Goal: Task Accomplishment & Management: Use online tool/utility

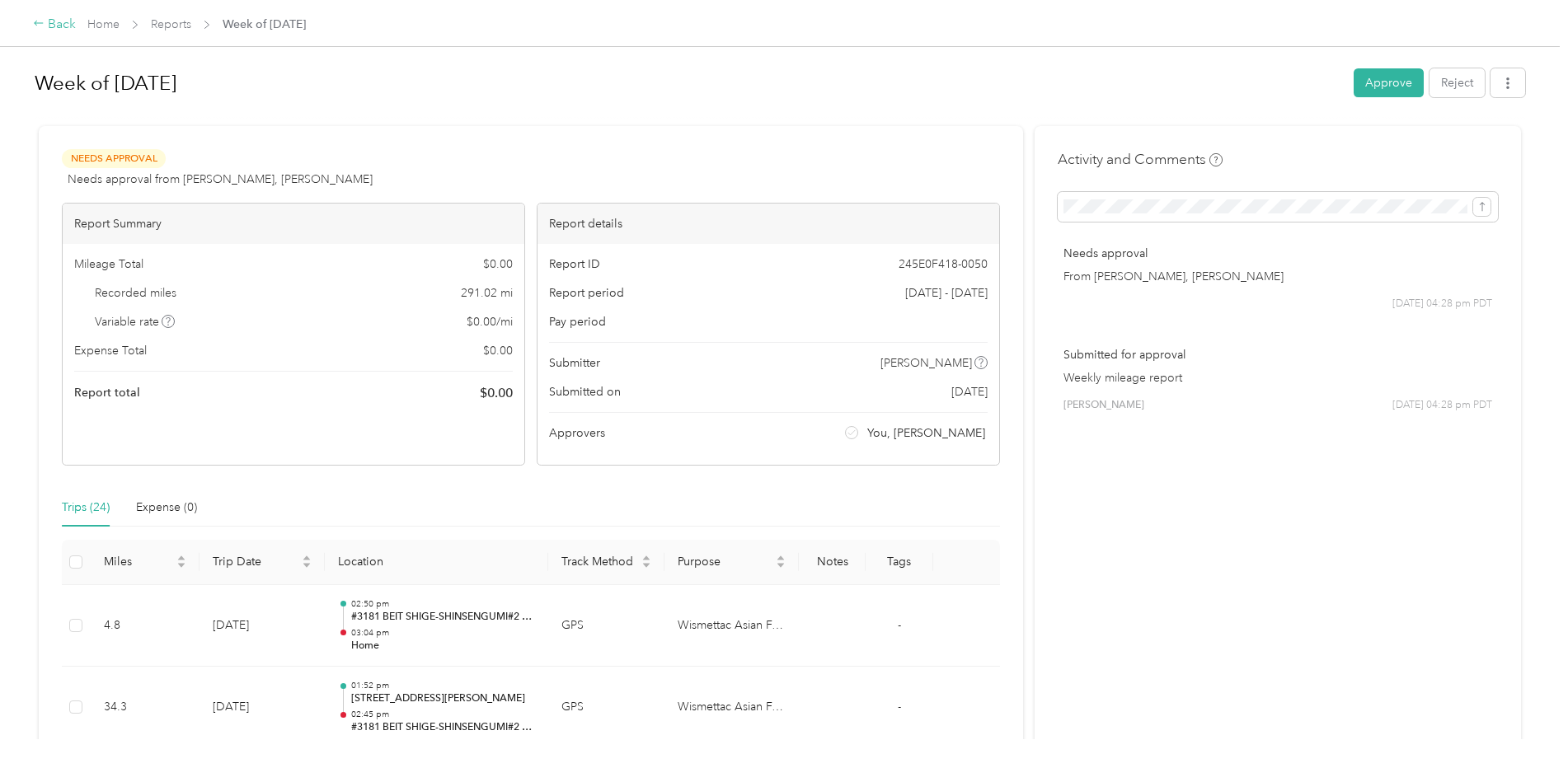
click at [35, 21] on icon at bounding box center [39, 23] width 12 height 12
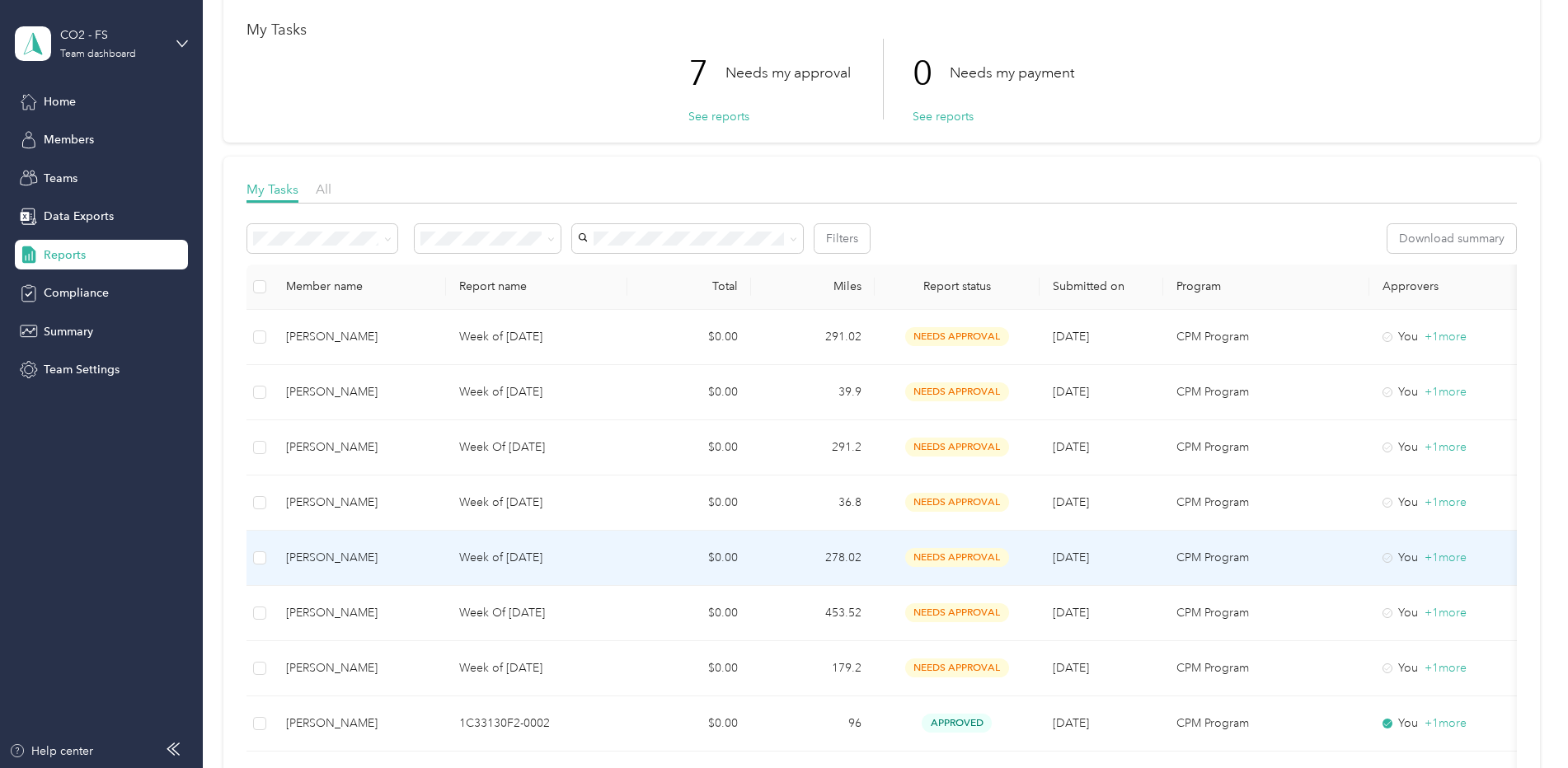
scroll to position [165, 0]
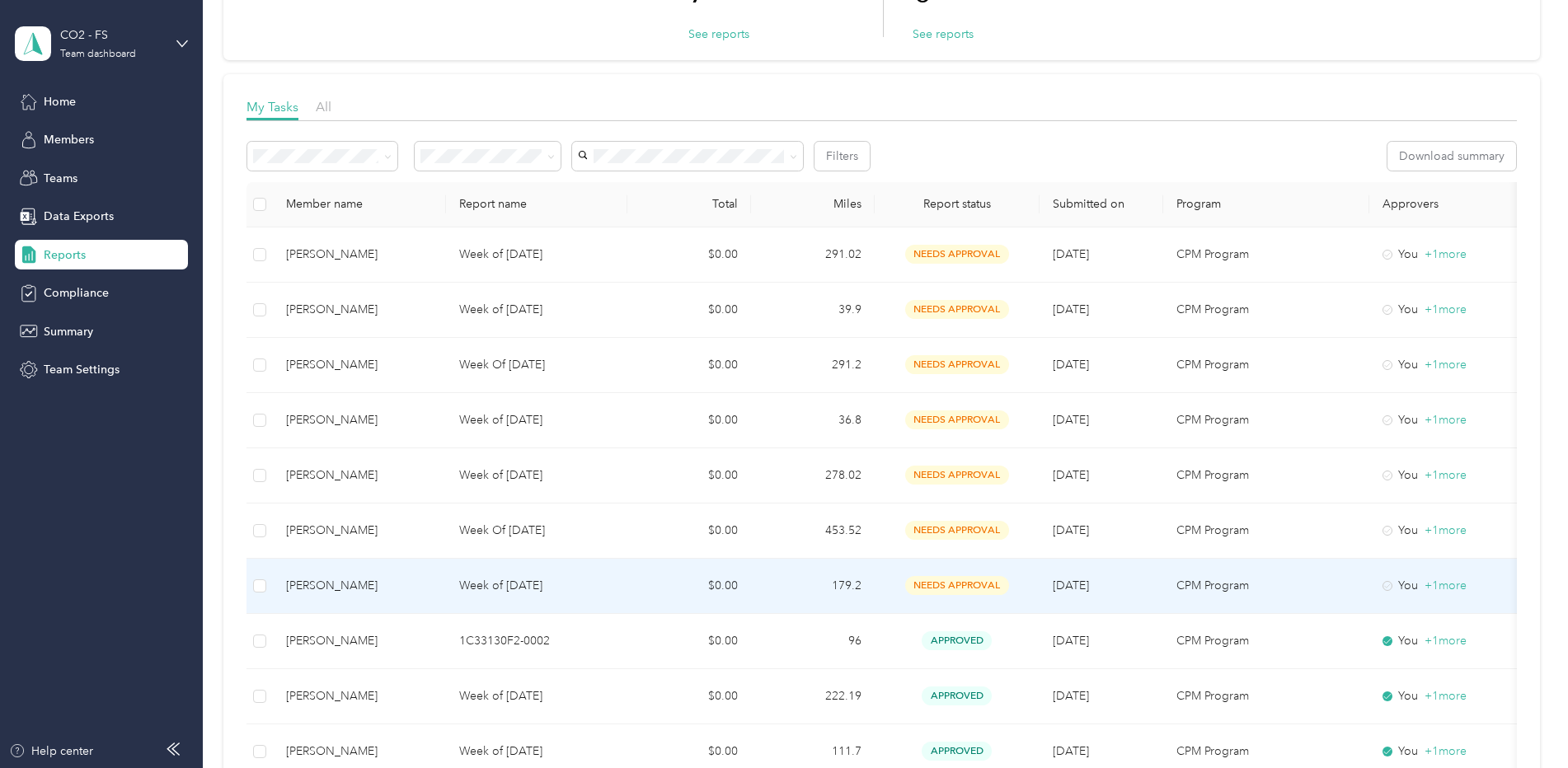
click at [480, 585] on p "Week of [DATE]" at bounding box center [537, 586] width 155 height 18
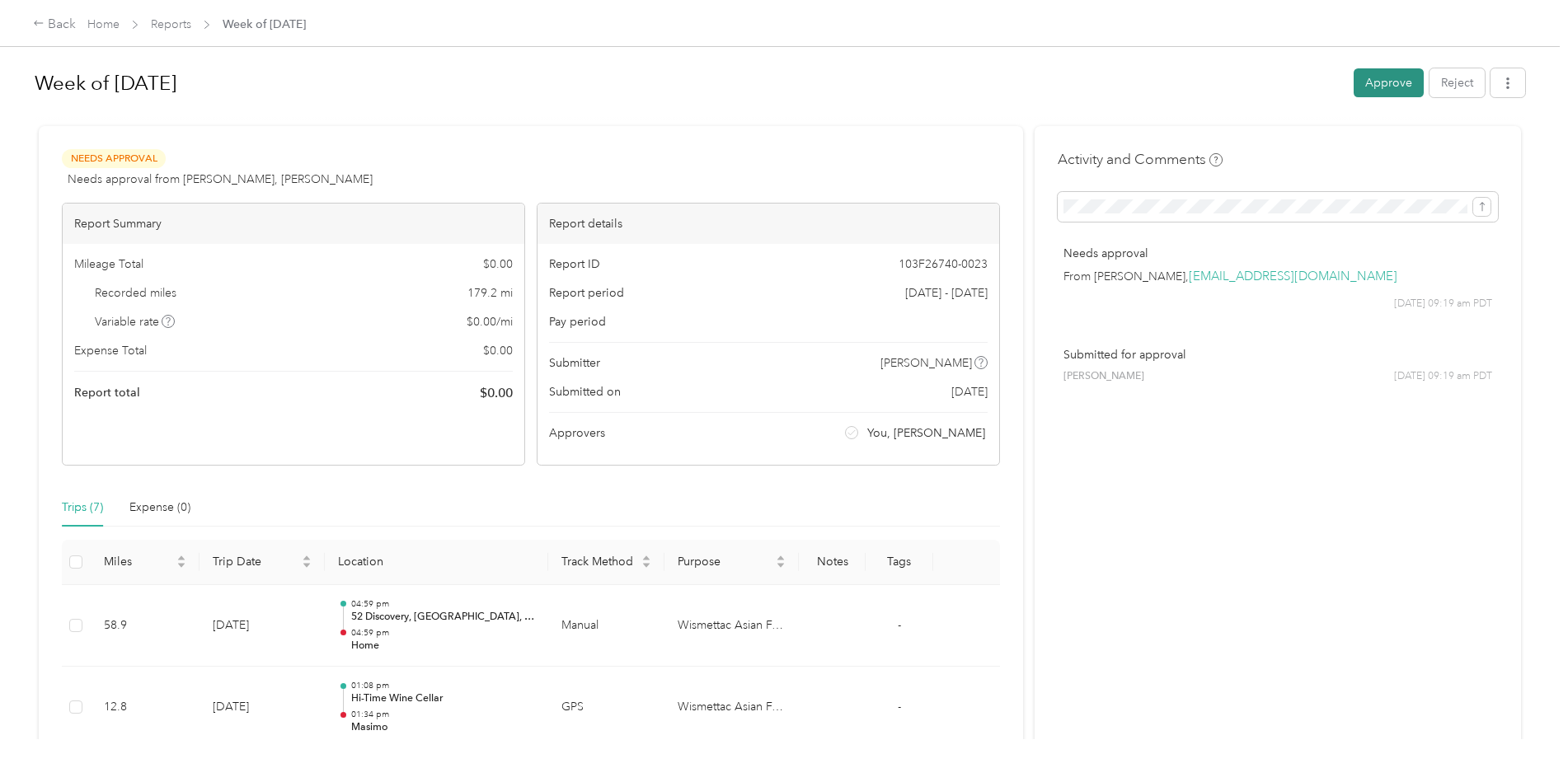
click at [1383, 78] on button "Approve" at bounding box center [1388, 82] width 70 height 29
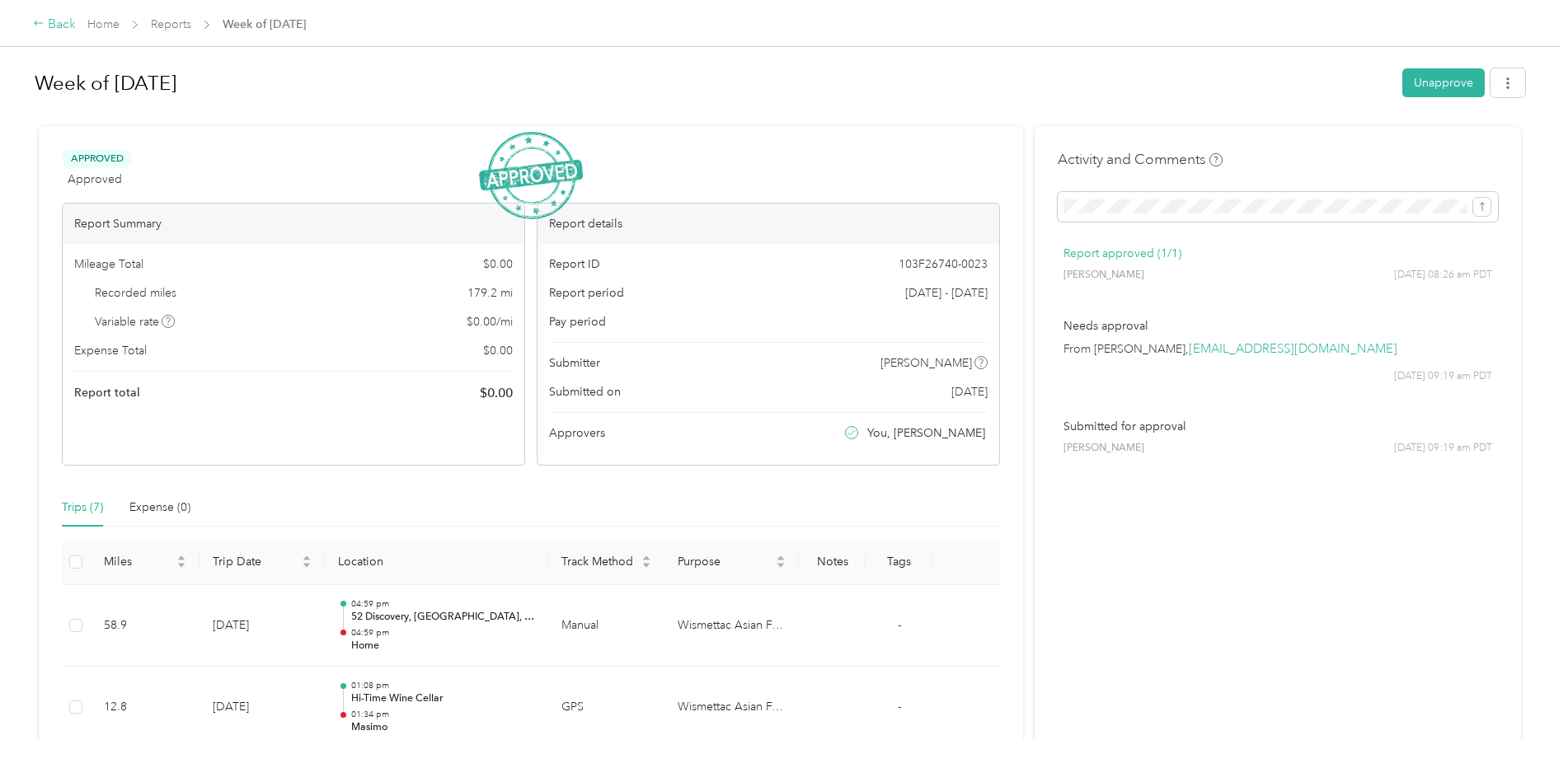
click at [34, 27] on icon at bounding box center [39, 23] width 12 height 12
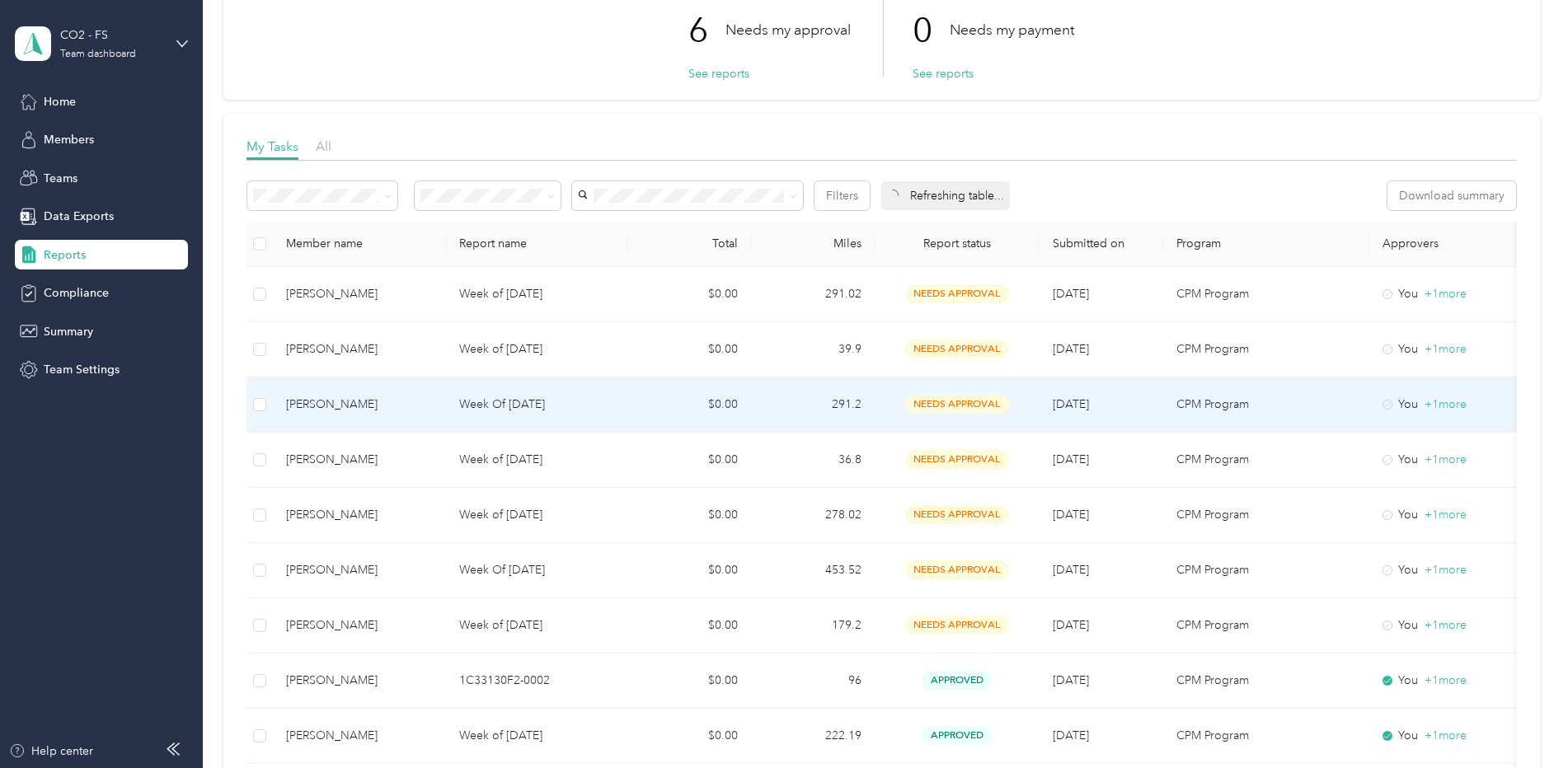
scroll to position [165, 0]
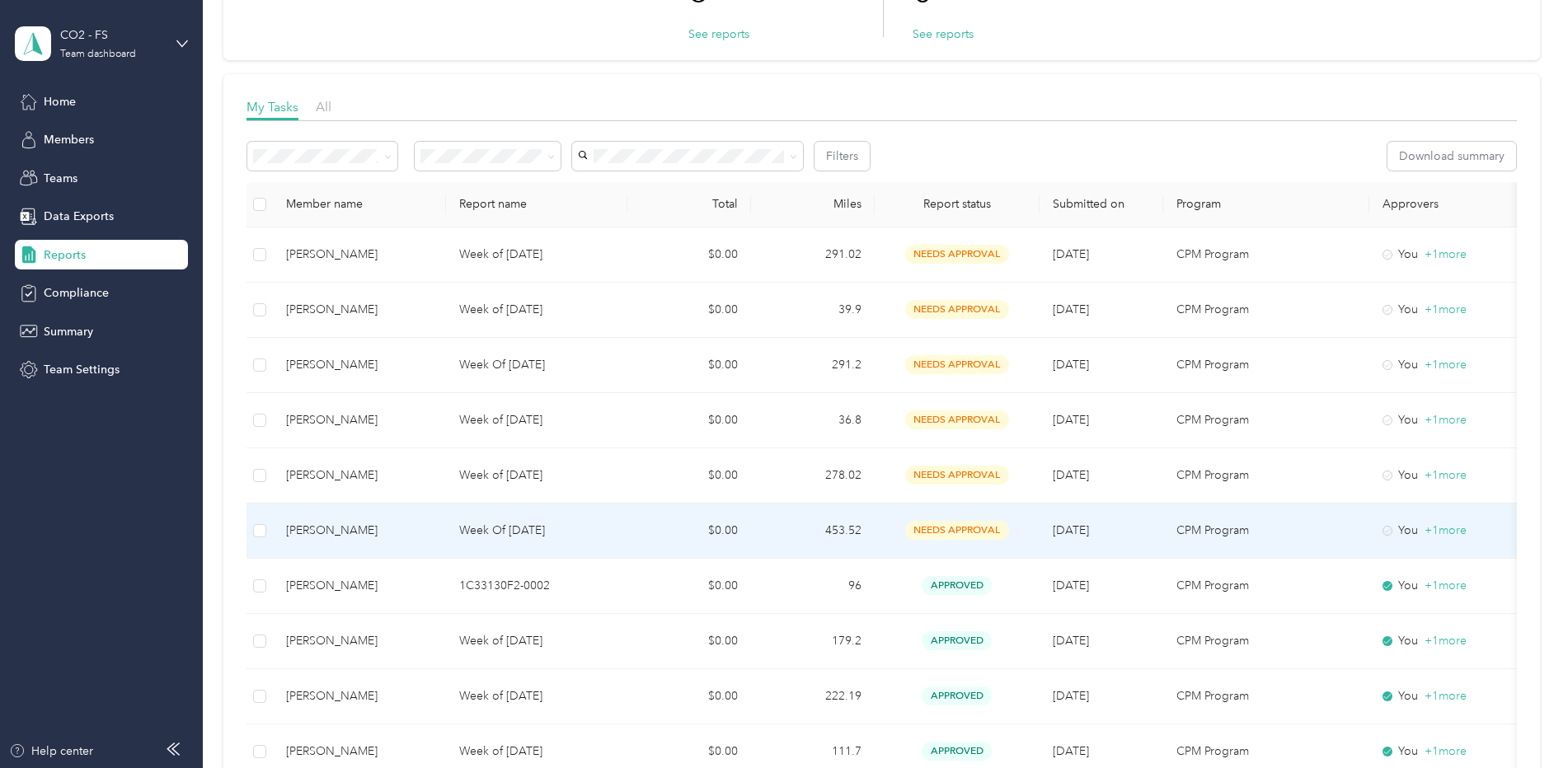
click at [469, 534] on p "Week Of [DATE]" at bounding box center [537, 531] width 155 height 18
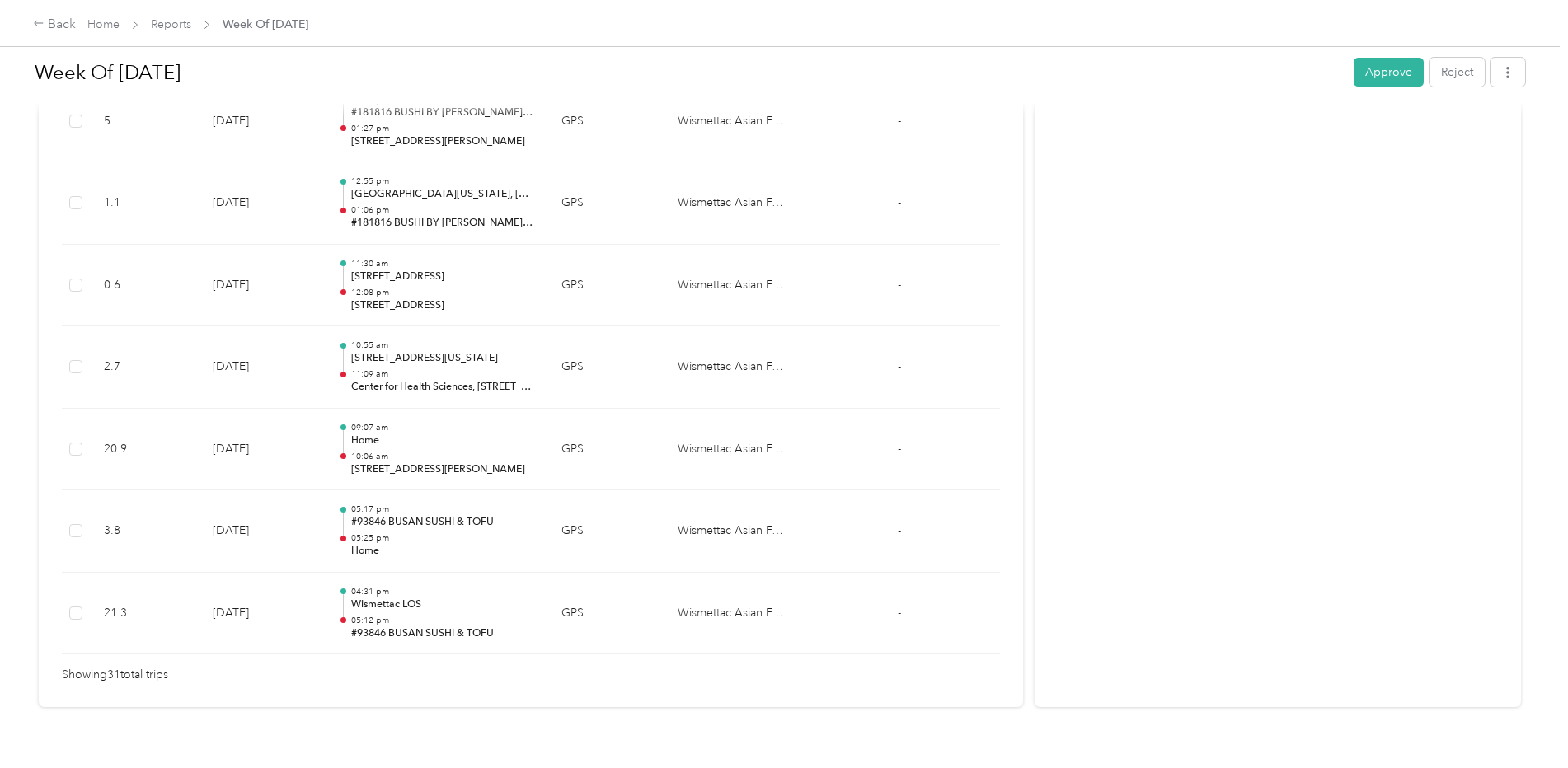
scroll to position [2510, 0]
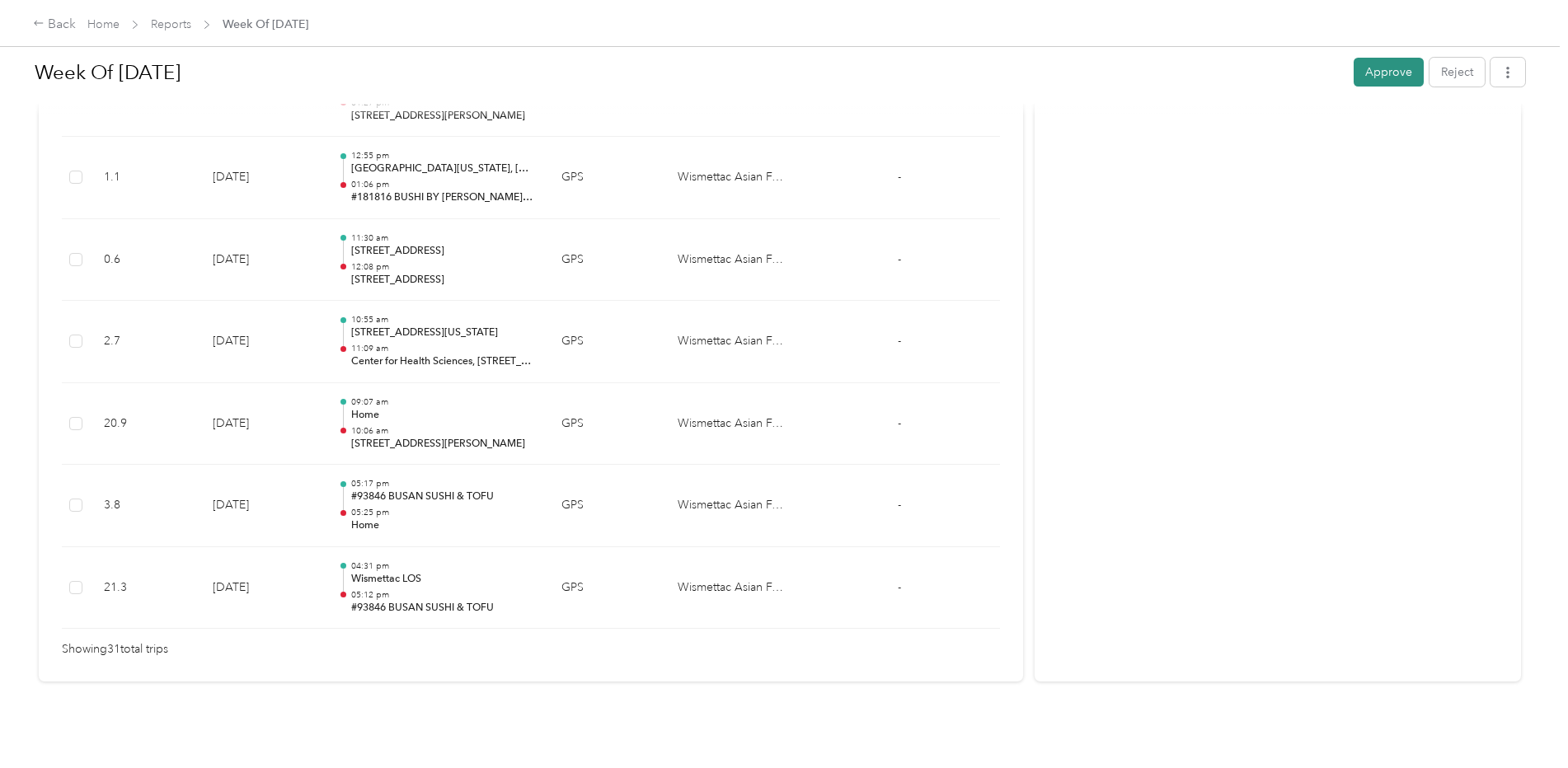
click at [1375, 63] on button "Approve" at bounding box center [1388, 72] width 70 height 29
click at [43, 20] on icon at bounding box center [39, 23] width 12 height 12
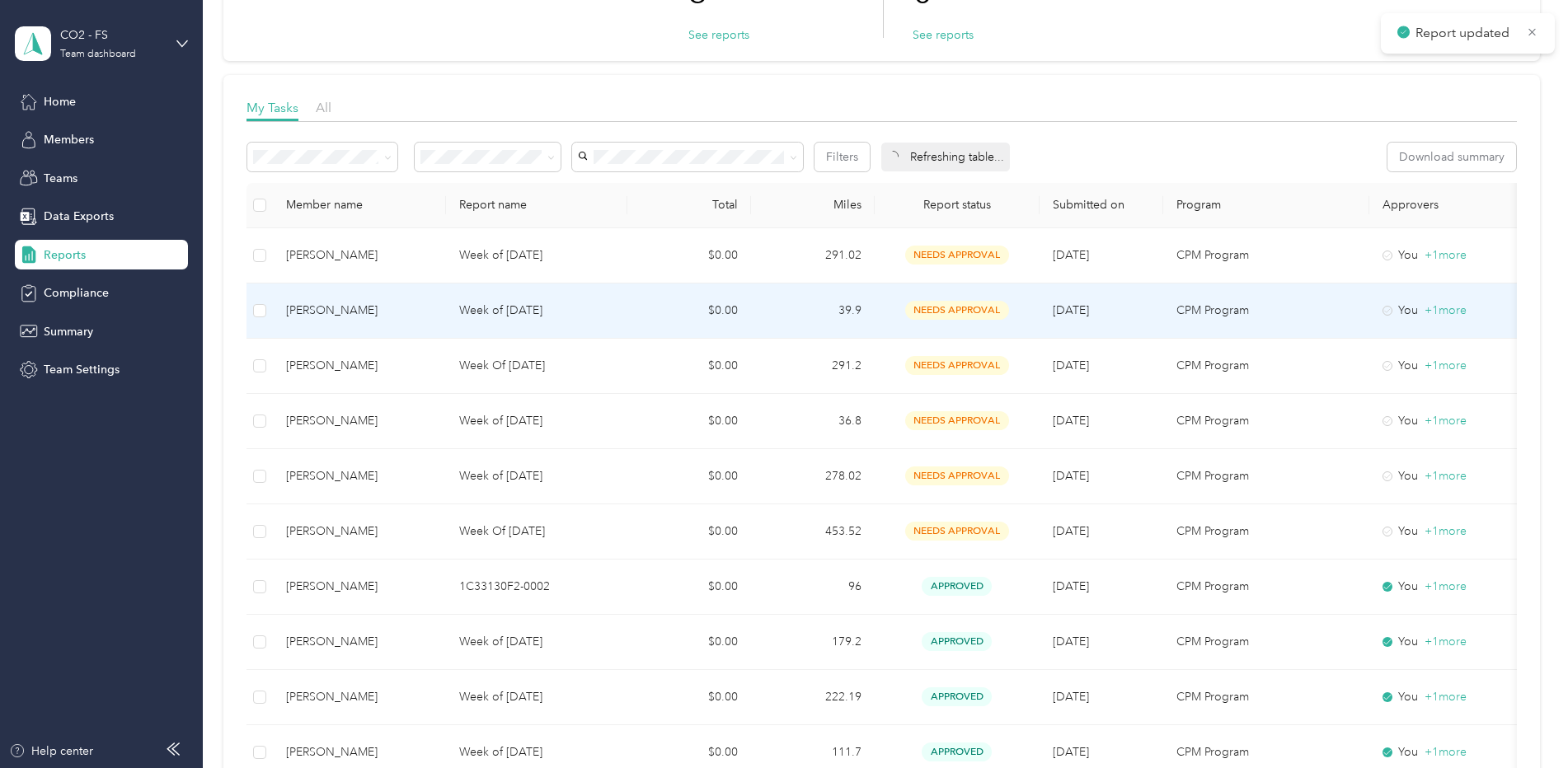
scroll to position [165, 0]
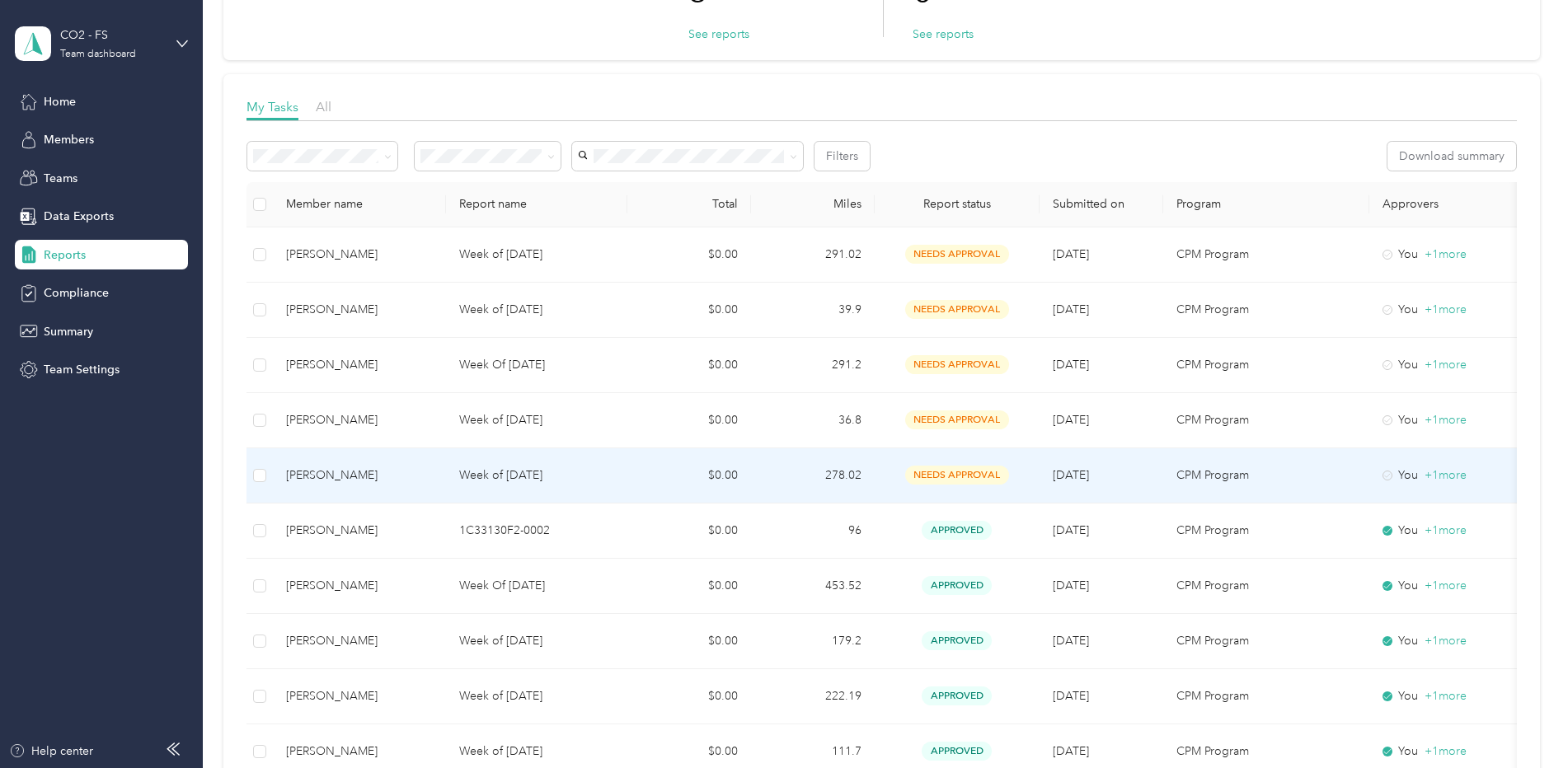
click at [521, 474] on p "Week of [DATE]" at bounding box center [537, 476] width 155 height 18
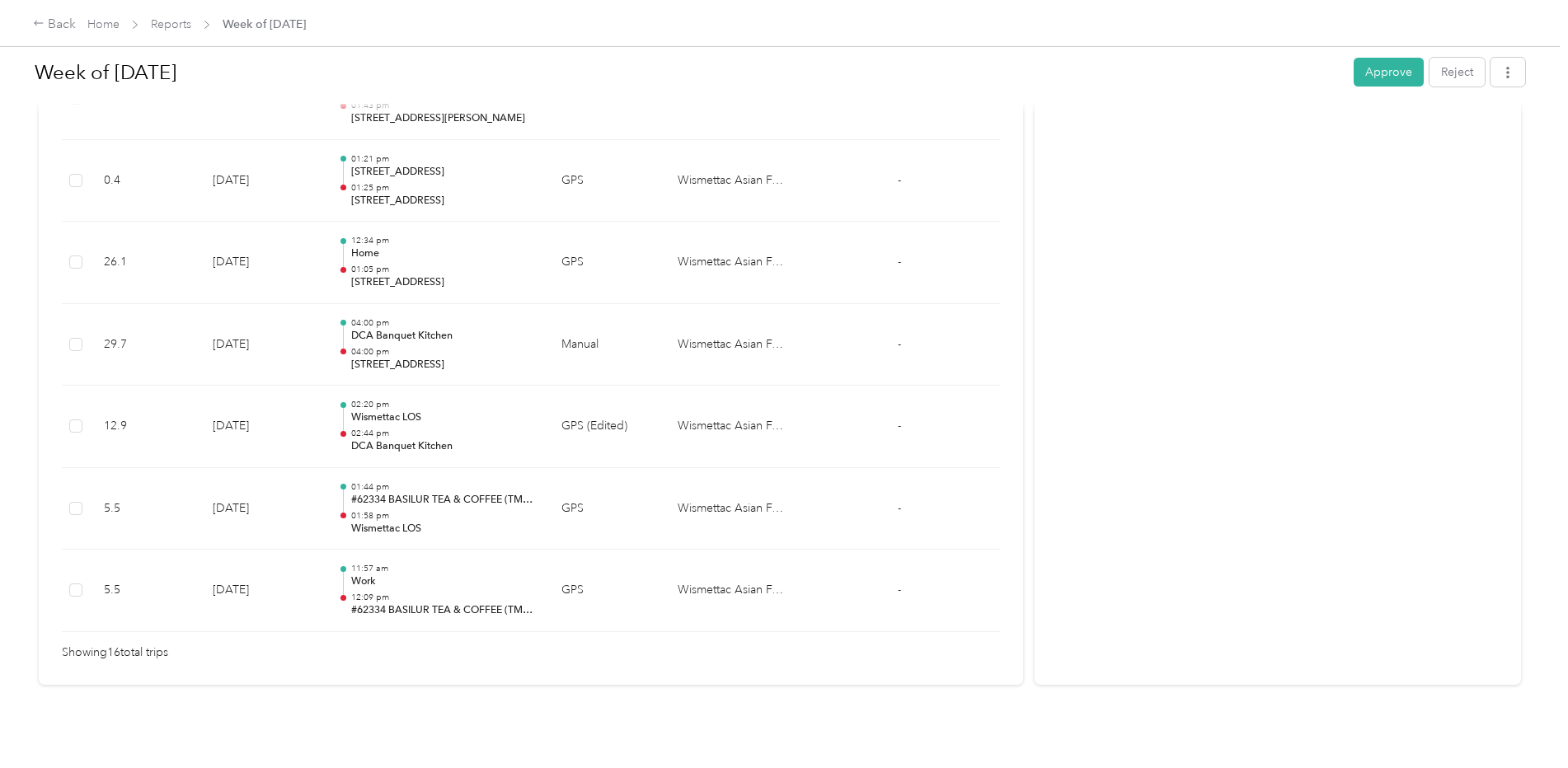
scroll to position [1281, 0]
click at [1370, 72] on button "Approve" at bounding box center [1388, 72] width 70 height 29
click at [37, 27] on icon at bounding box center [39, 23] width 12 height 12
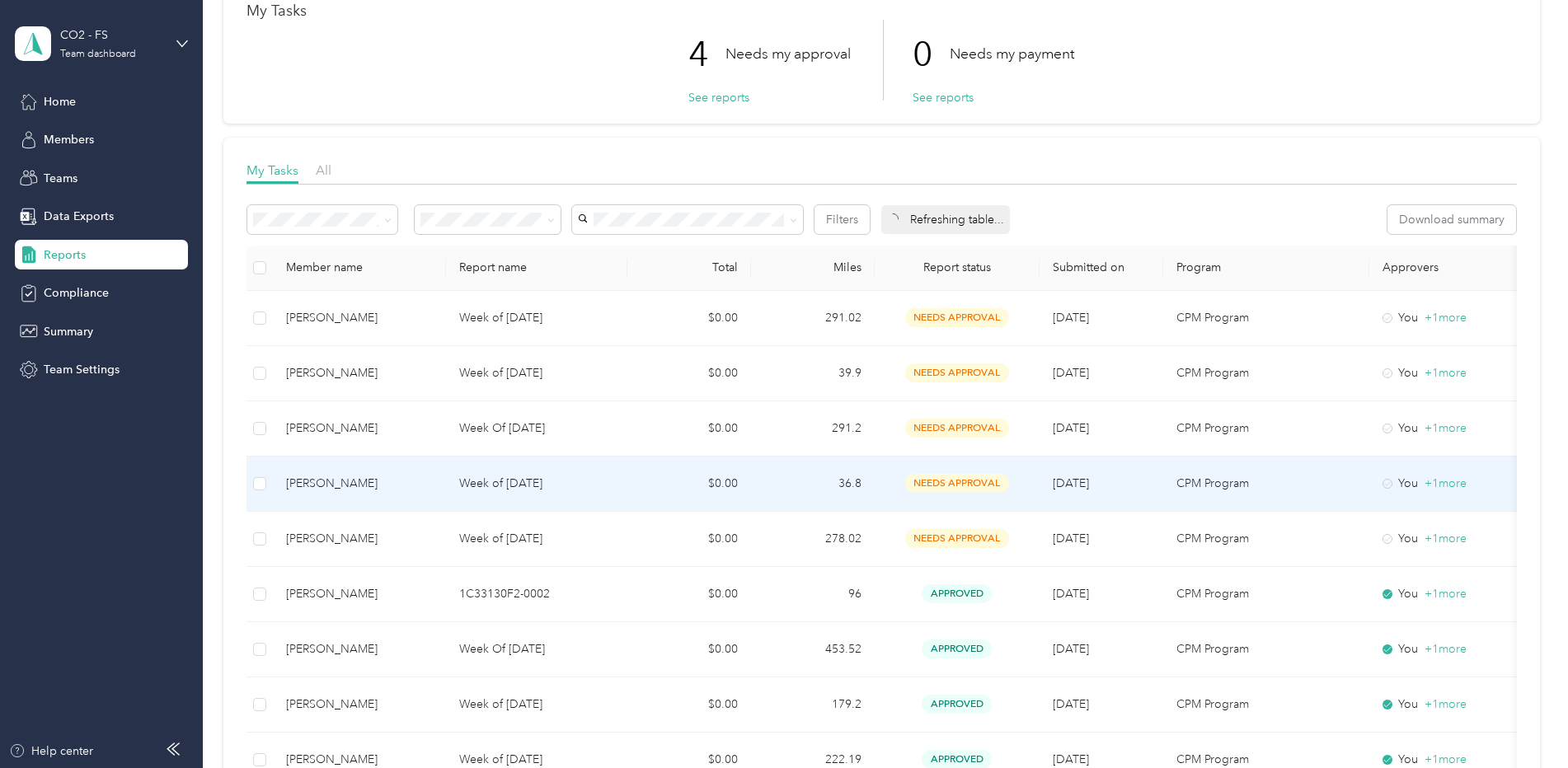
scroll to position [82, 0]
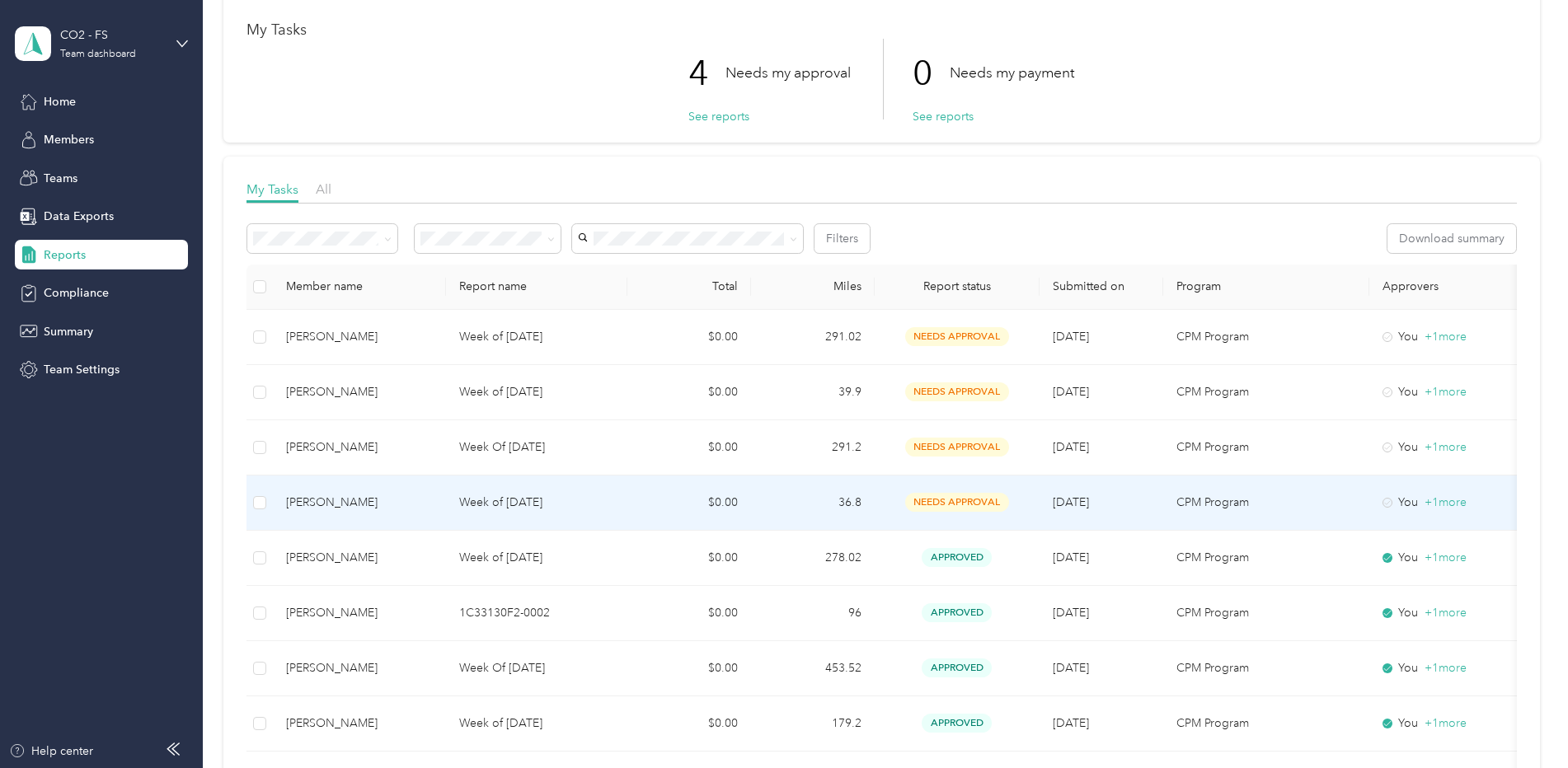
click at [516, 509] on p "Week of [DATE]" at bounding box center [537, 502] width 155 height 18
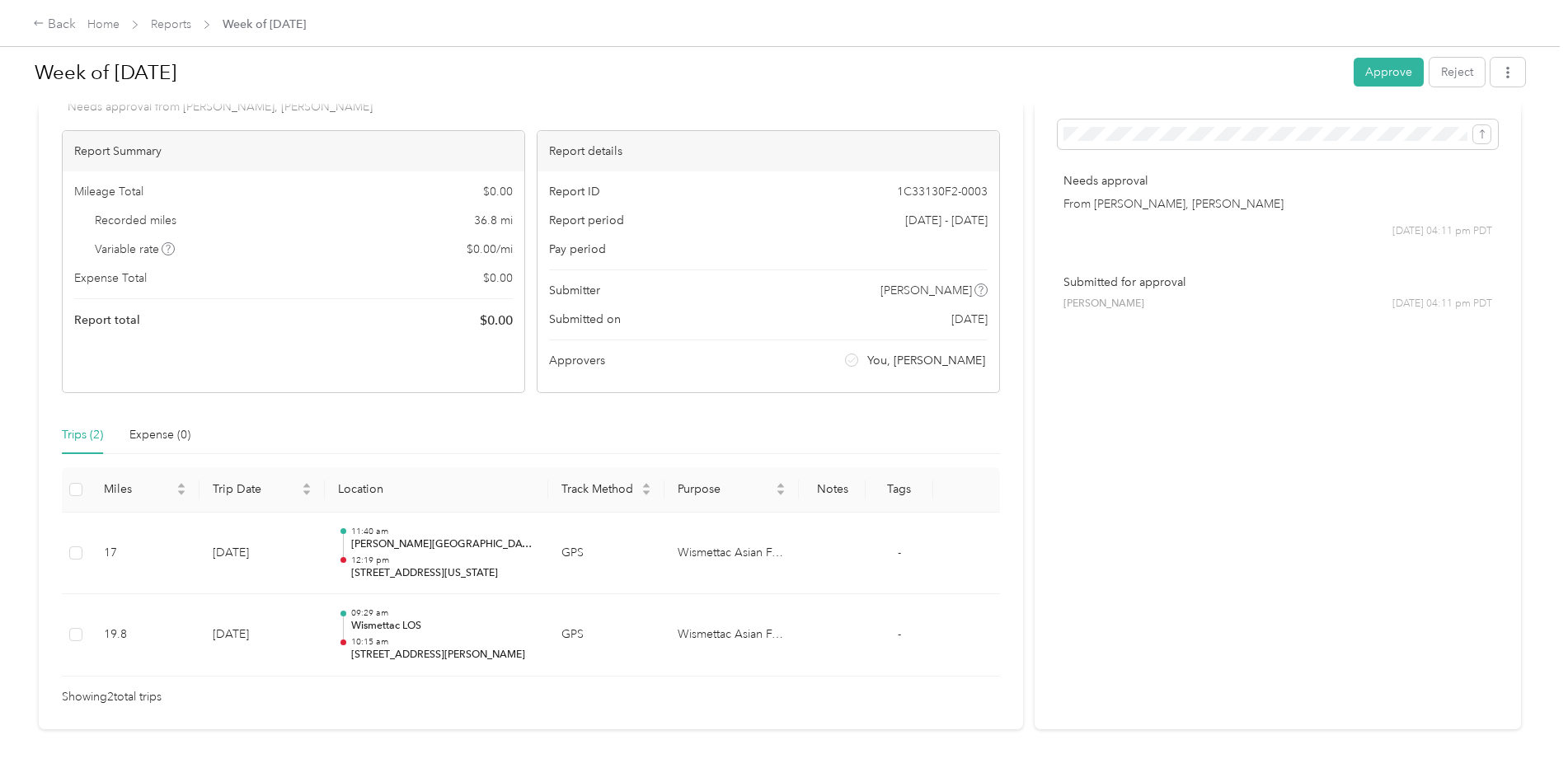
scroll to position [133, 0]
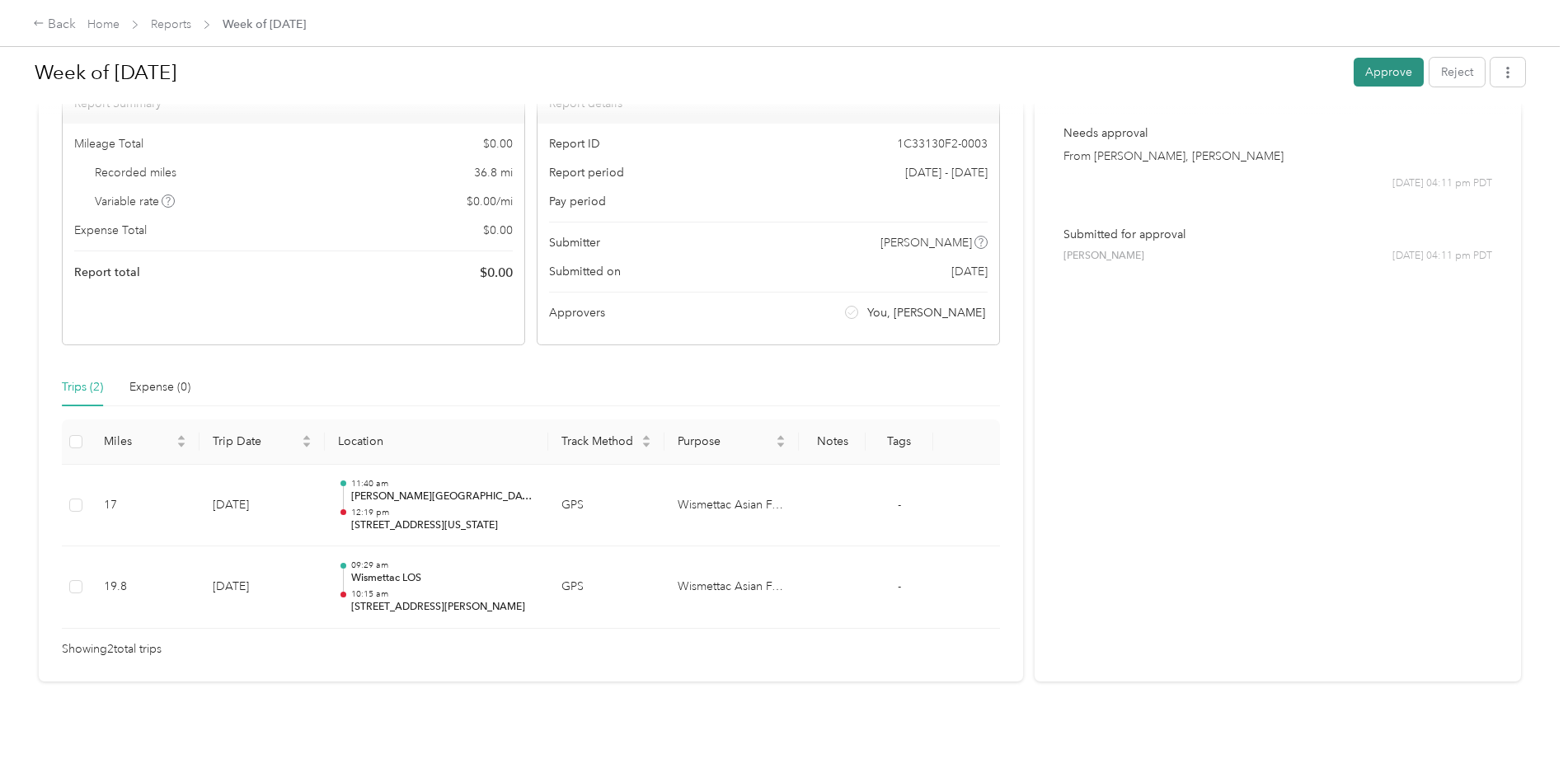
click at [1362, 67] on button "Approve" at bounding box center [1388, 72] width 70 height 29
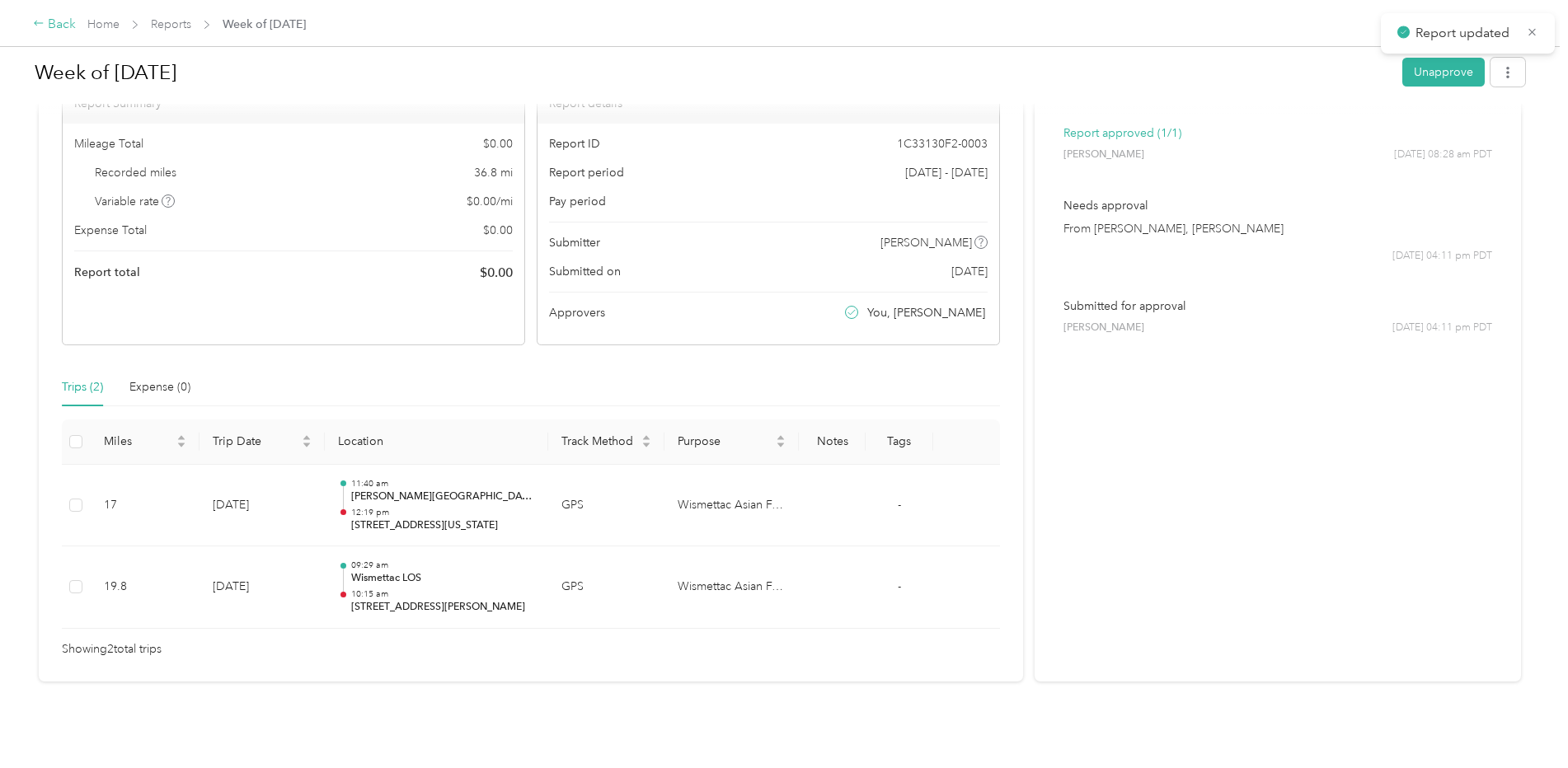
click at [33, 24] on icon at bounding box center [39, 23] width 12 height 12
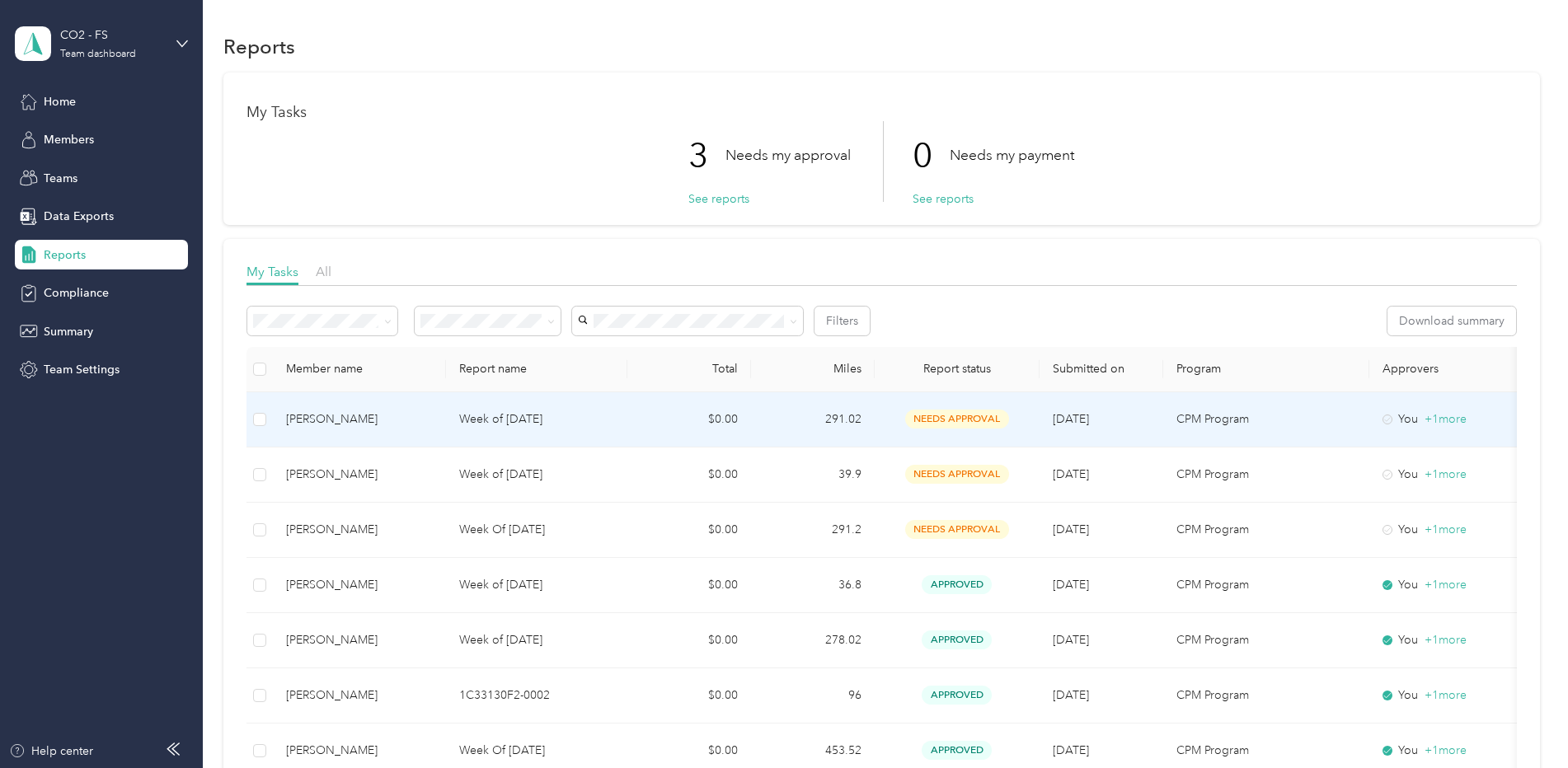
click at [514, 424] on p "Week of [DATE]" at bounding box center [537, 419] width 155 height 18
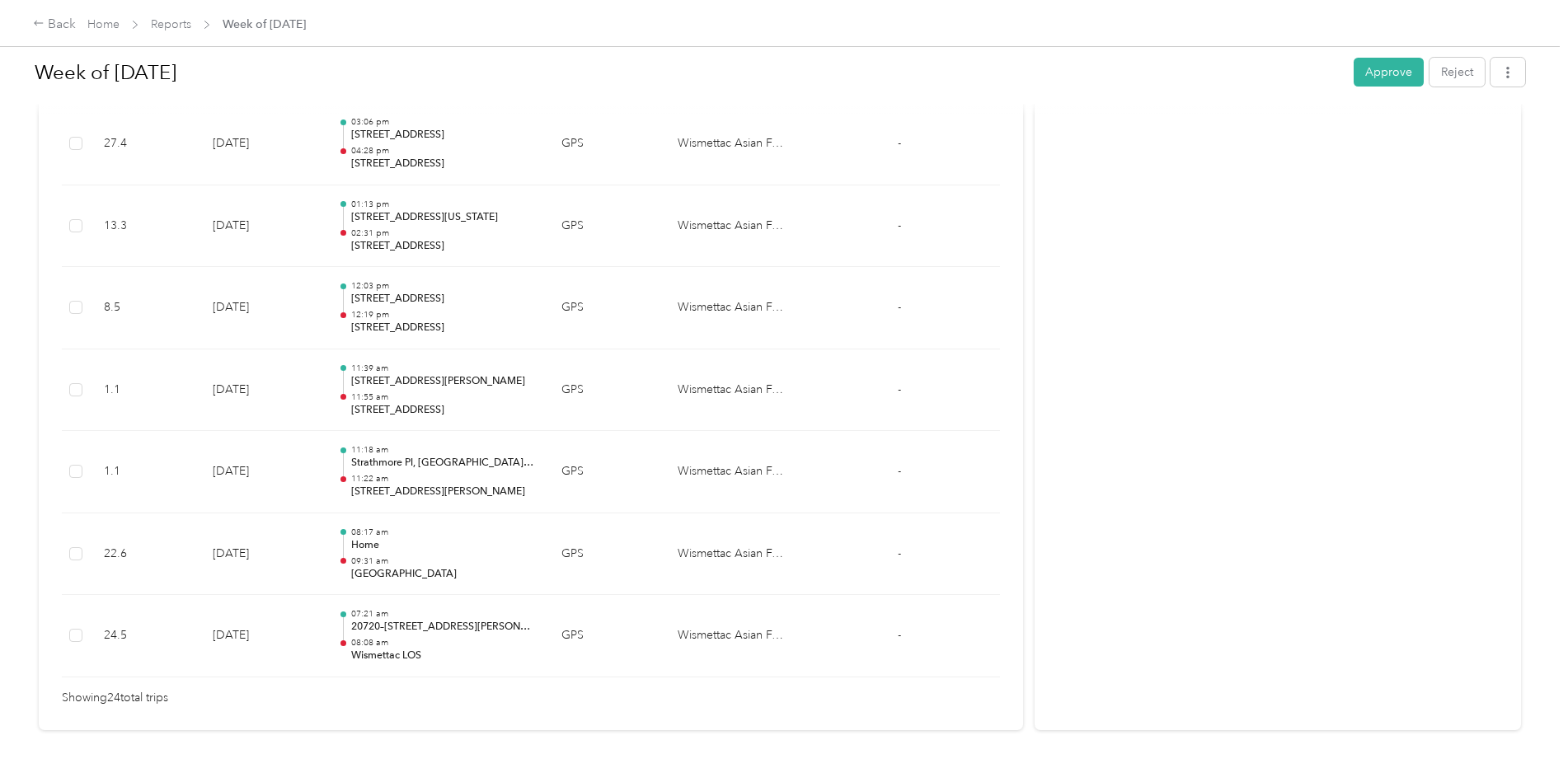
scroll to position [1896, 0]
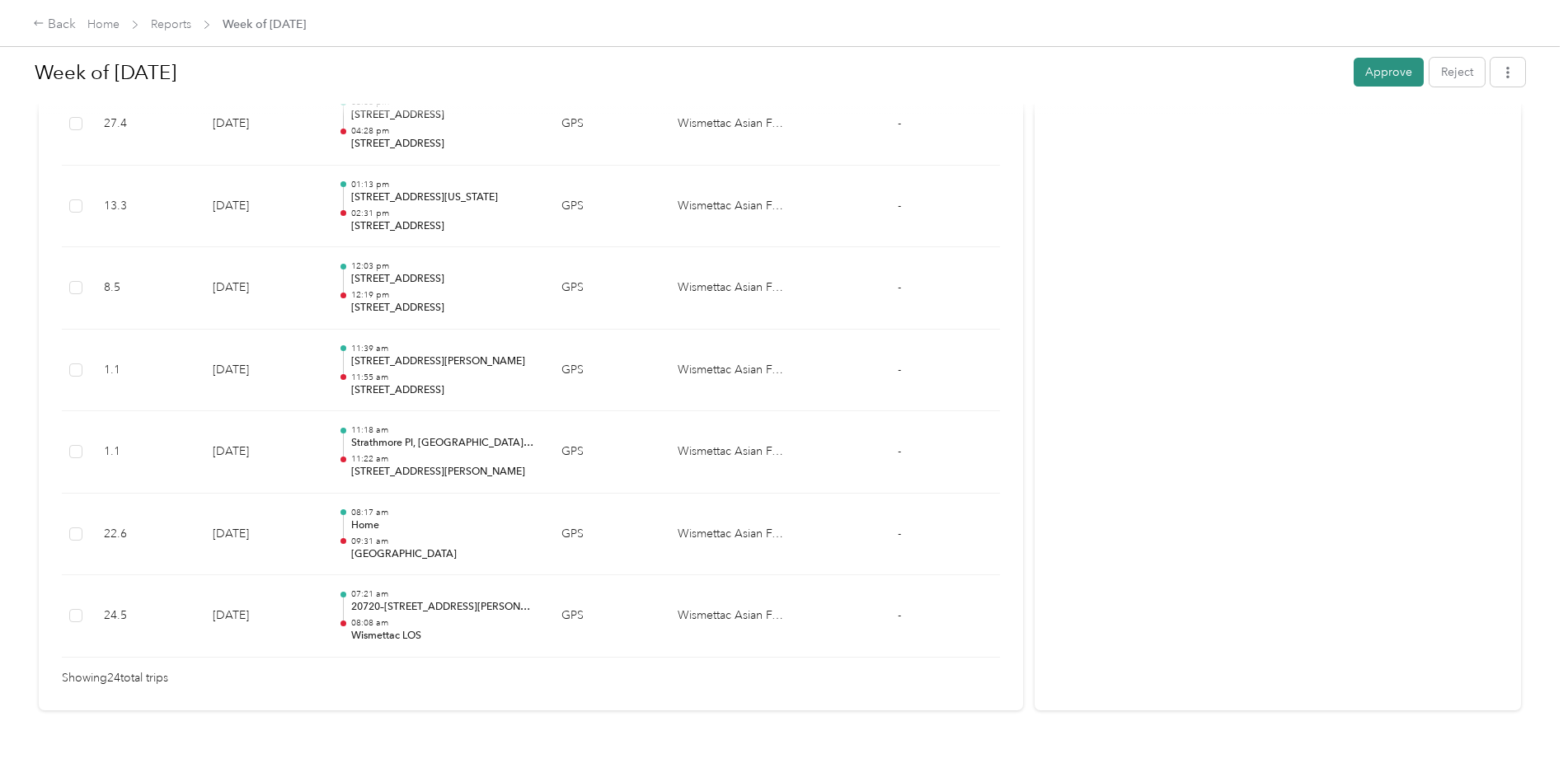
click at [1369, 66] on button "Approve" at bounding box center [1388, 72] width 70 height 29
click at [38, 24] on icon at bounding box center [39, 22] width 9 height 5
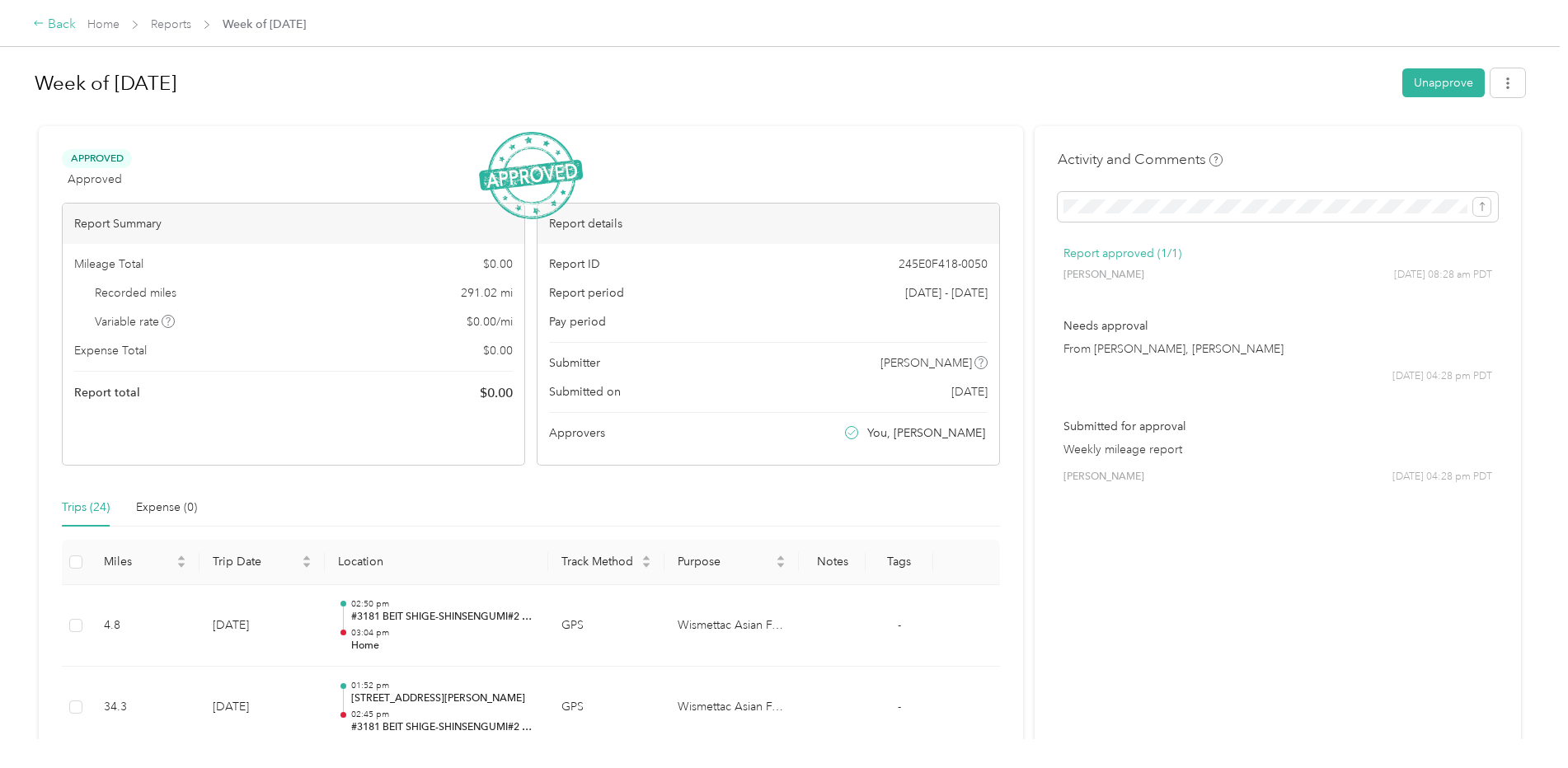
click at [38, 24] on icon at bounding box center [39, 22] width 9 height 5
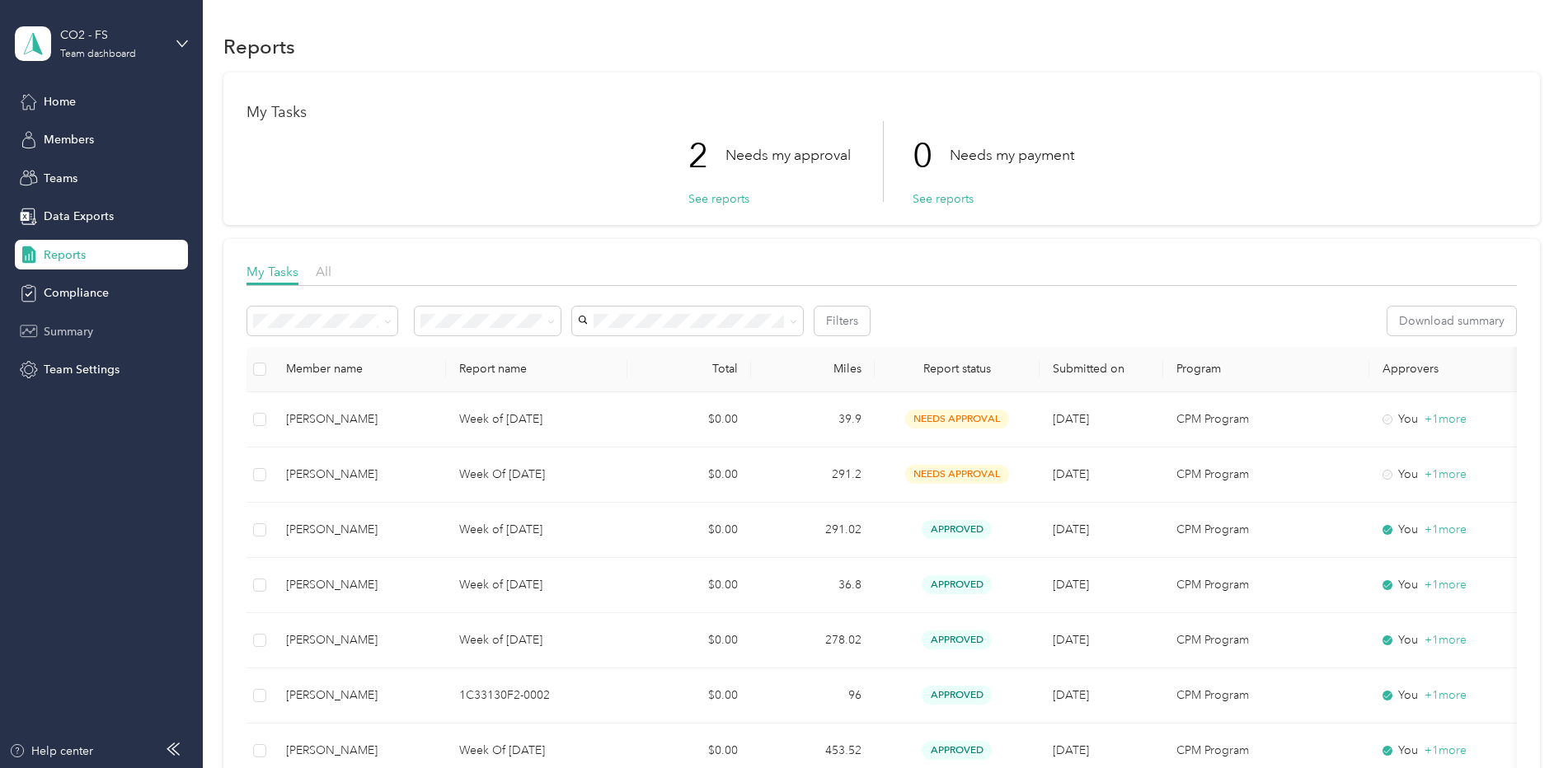
click at [84, 331] on span "Summary" at bounding box center [68, 331] width 50 height 18
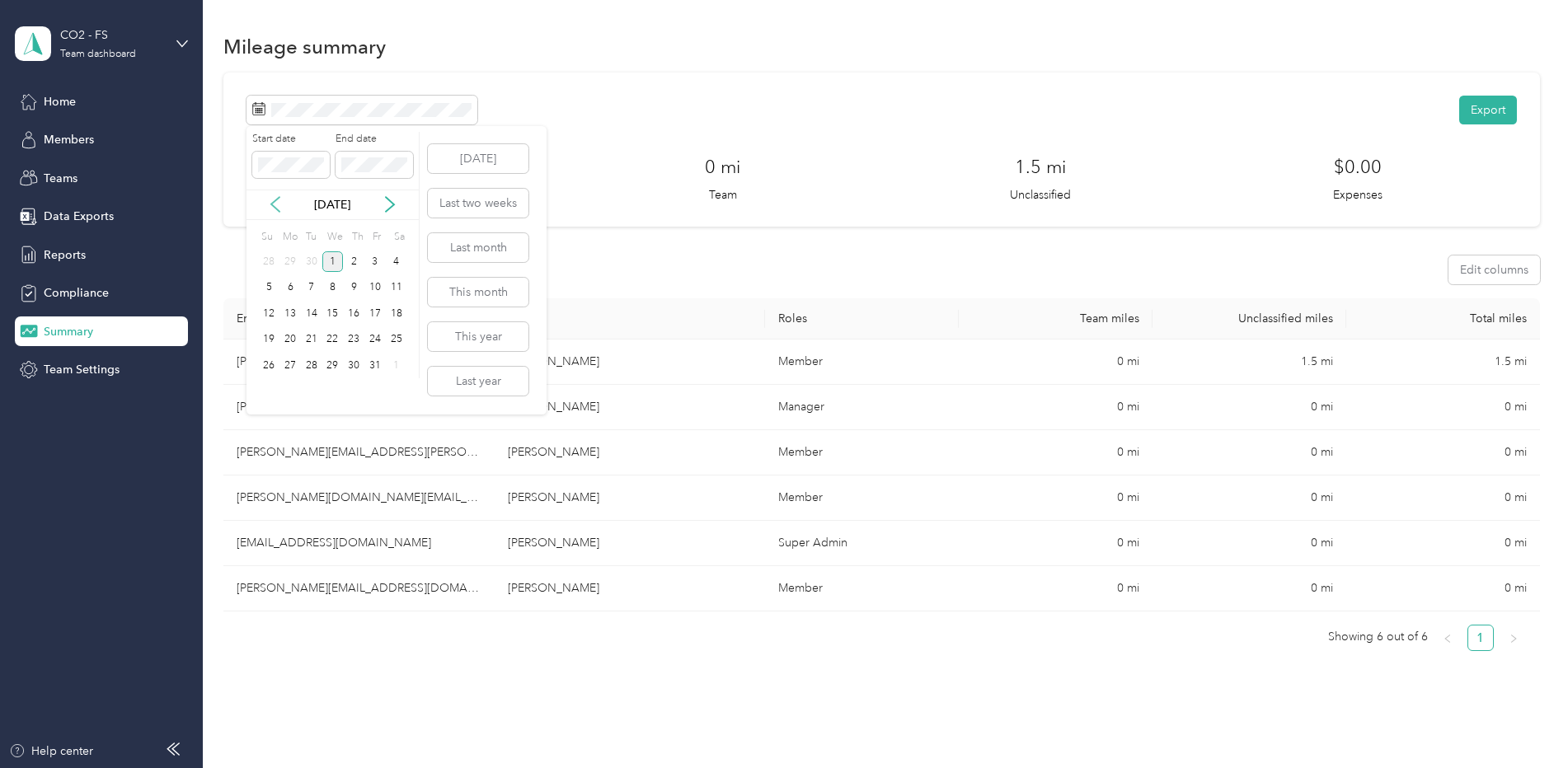
click at [274, 208] on icon at bounding box center [276, 205] width 17 height 17
click at [293, 291] on div "8" at bounding box center [290, 288] width 21 height 20
click at [272, 313] on div "14" at bounding box center [268, 313] width 21 height 20
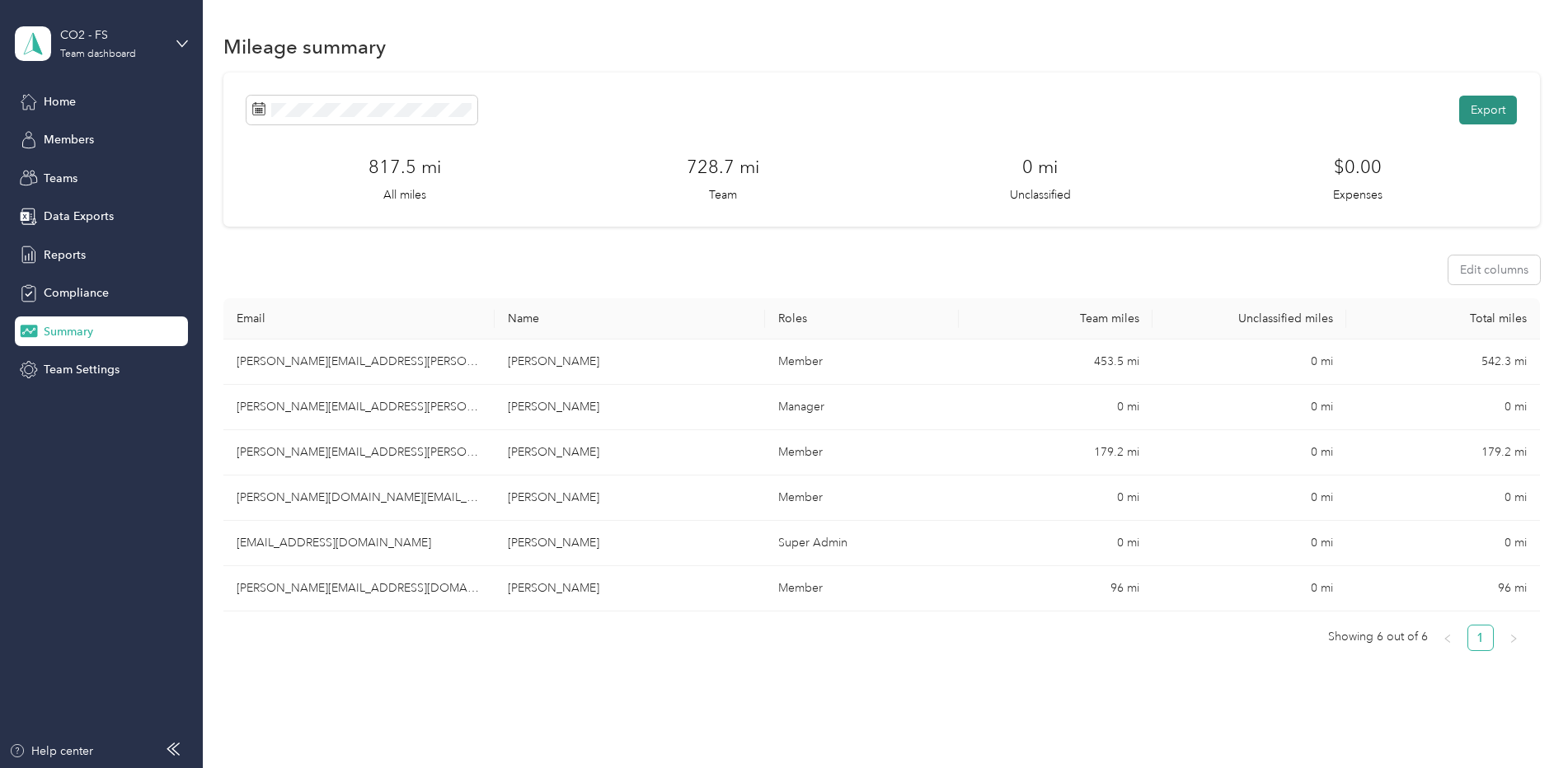
click at [1481, 109] on button "Export" at bounding box center [1488, 110] width 58 height 29
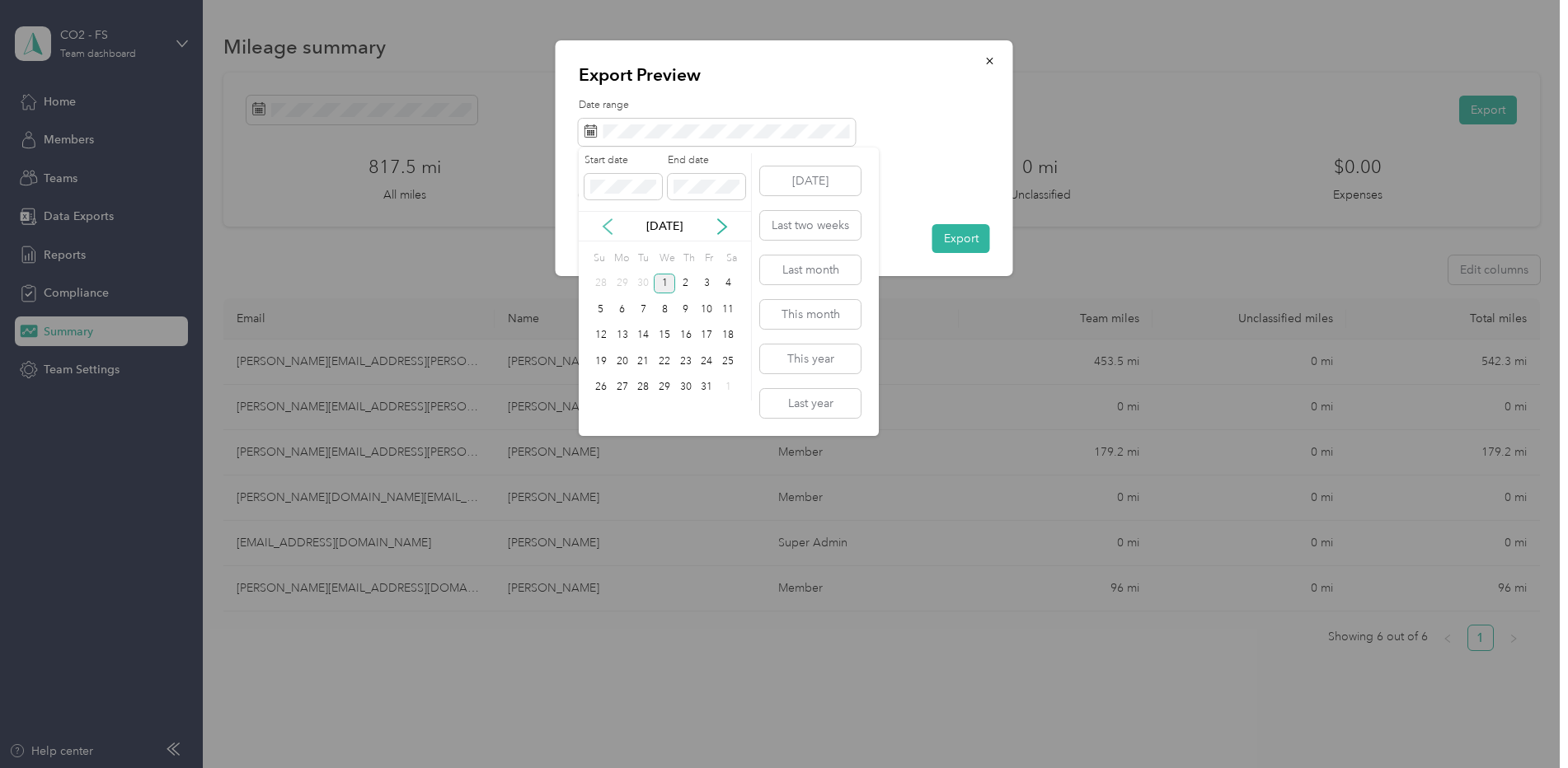
click at [606, 225] on icon at bounding box center [608, 227] width 17 height 17
click at [621, 306] on div "8" at bounding box center [622, 309] width 21 height 20
click at [599, 331] on div "14" at bounding box center [600, 336] width 21 height 20
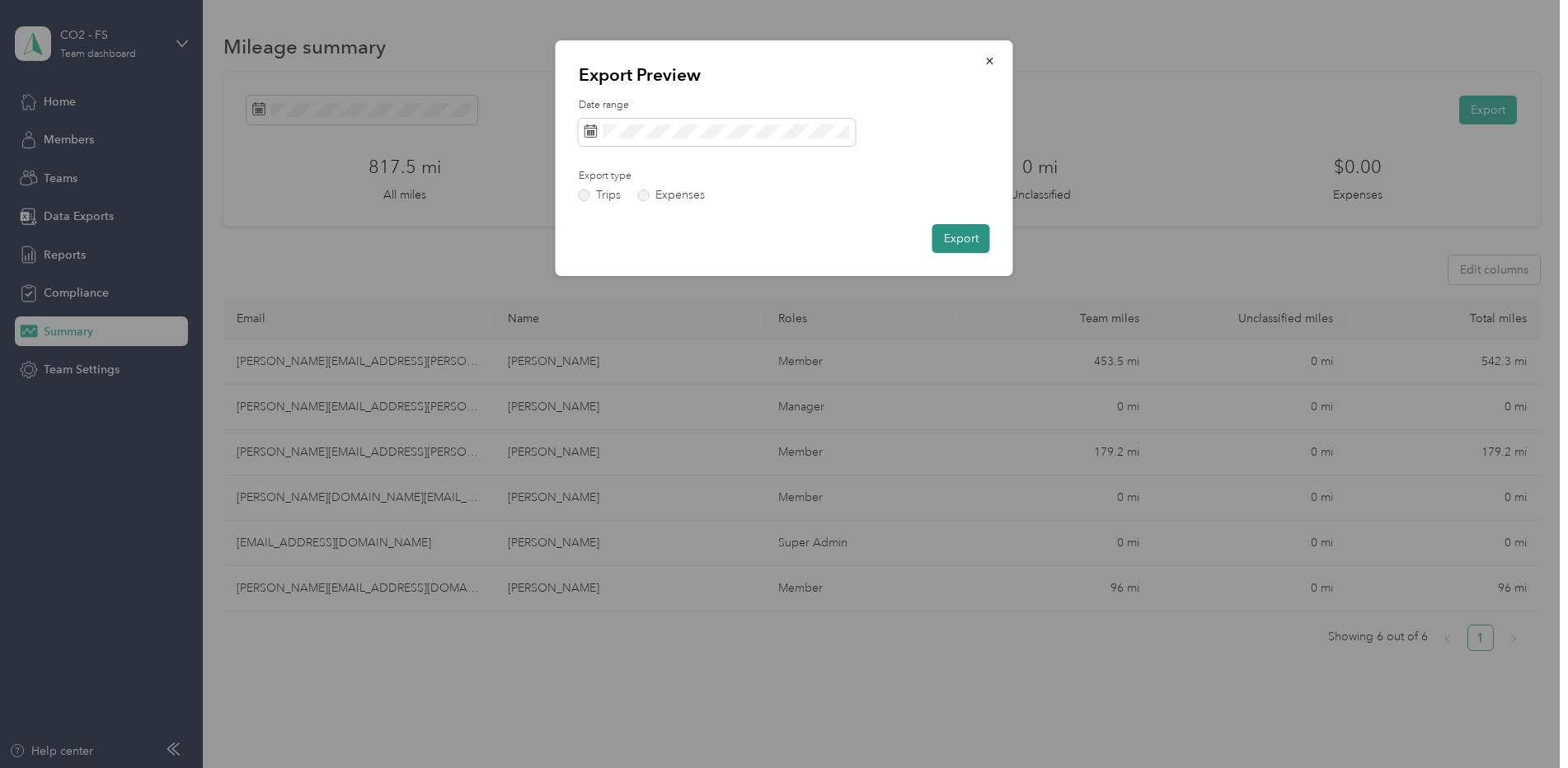
click at [958, 235] on button "Export" at bounding box center [961, 238] width 58 height 29
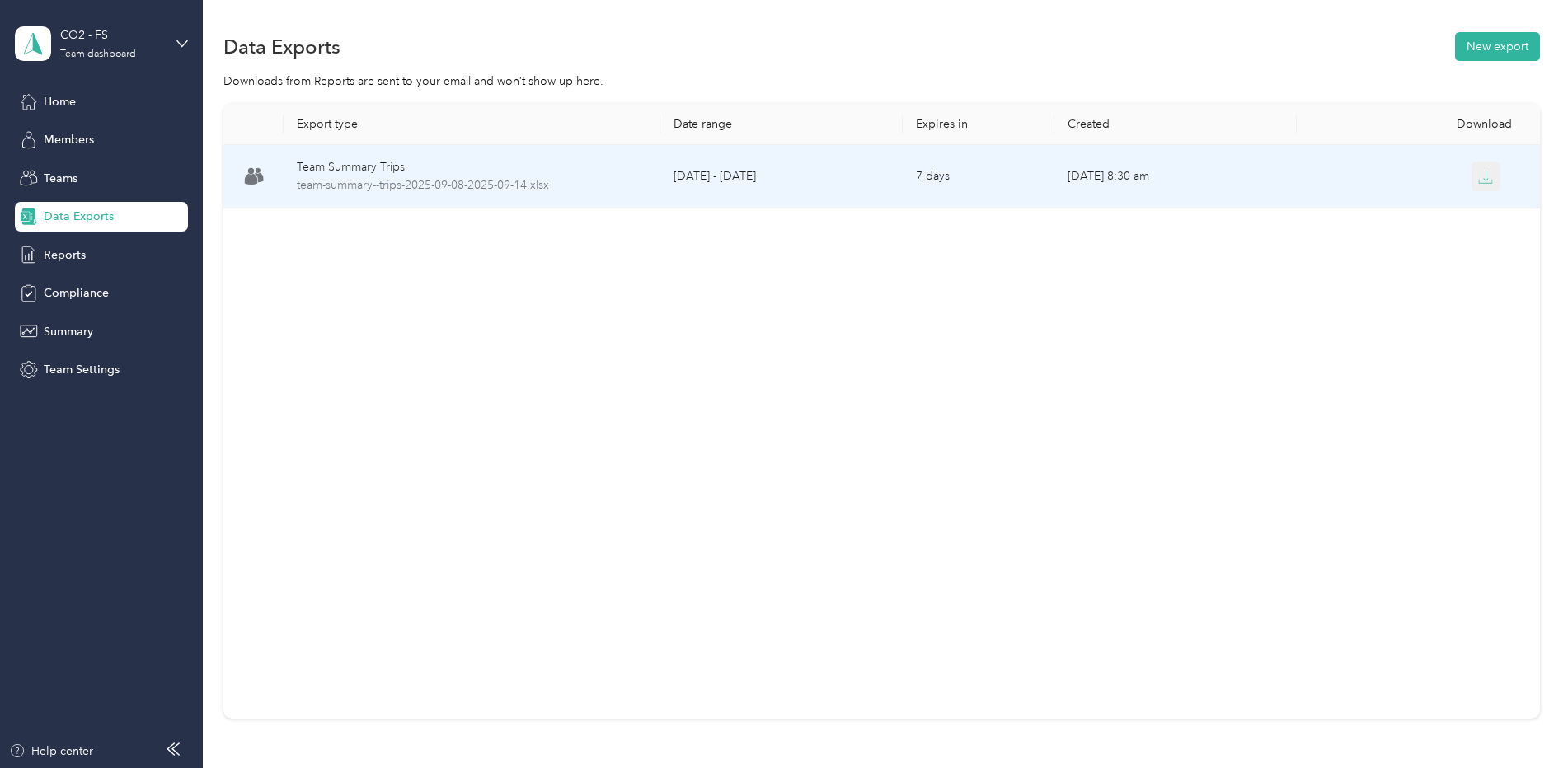
click at [1484, 175] on icon "button" at bounding box center [1486, 175] width 5 height 10
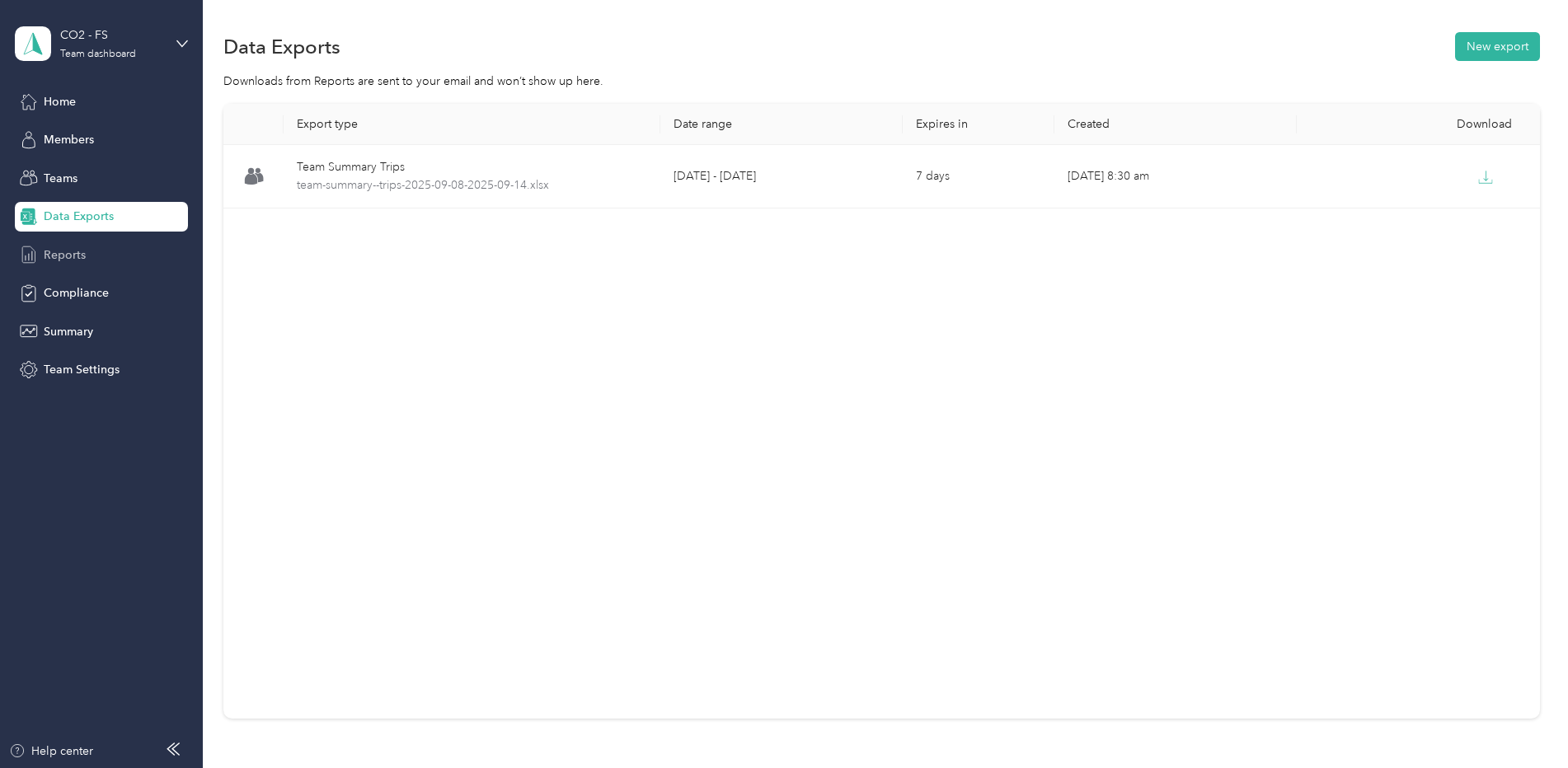
click at [74, 265] on div "Reports" at bounding box center [101, 254] width 173 height 30
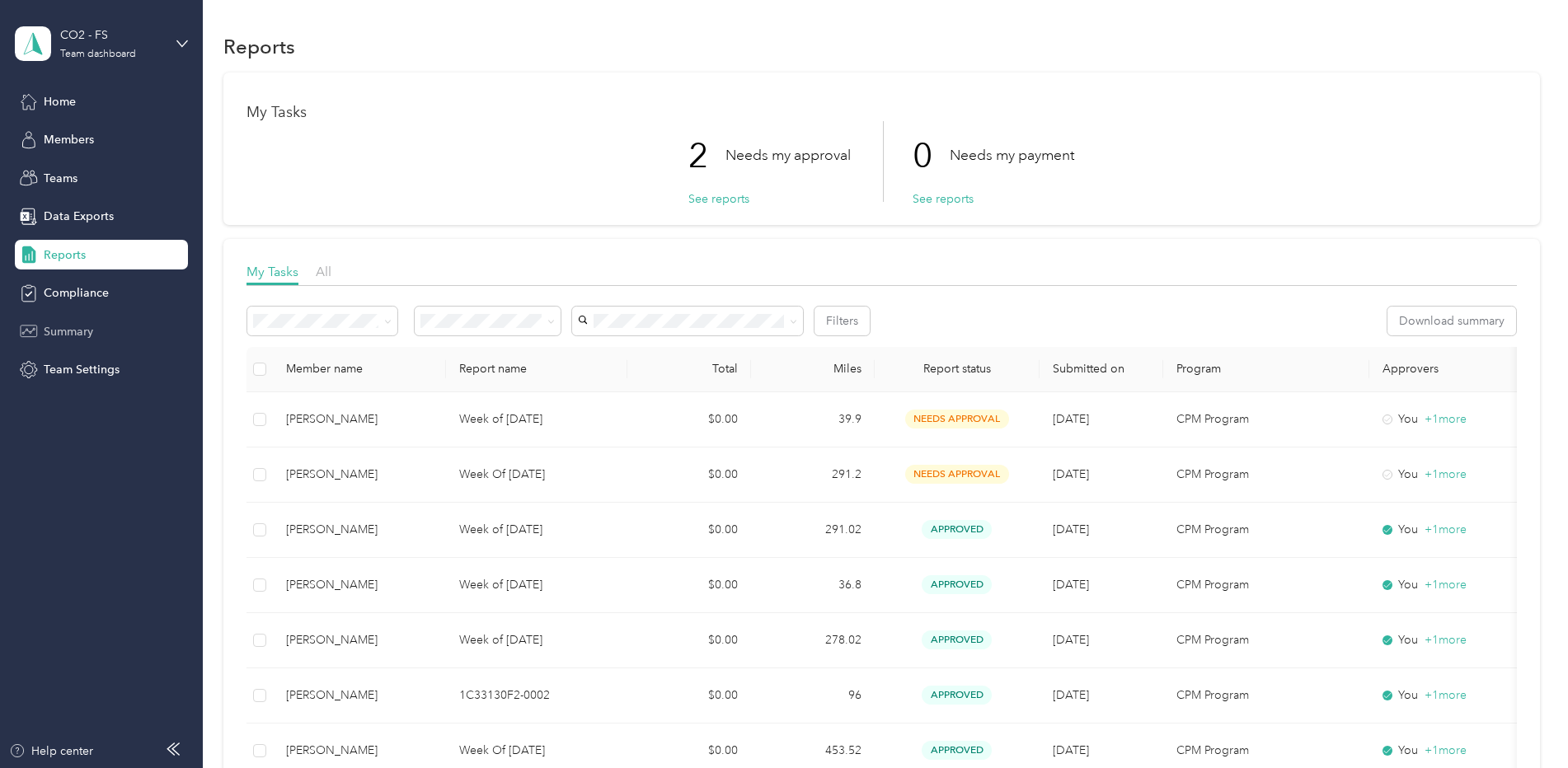
click at [96, 333] on div "Summary" at bounding box center [101, 331] width 173 height 30
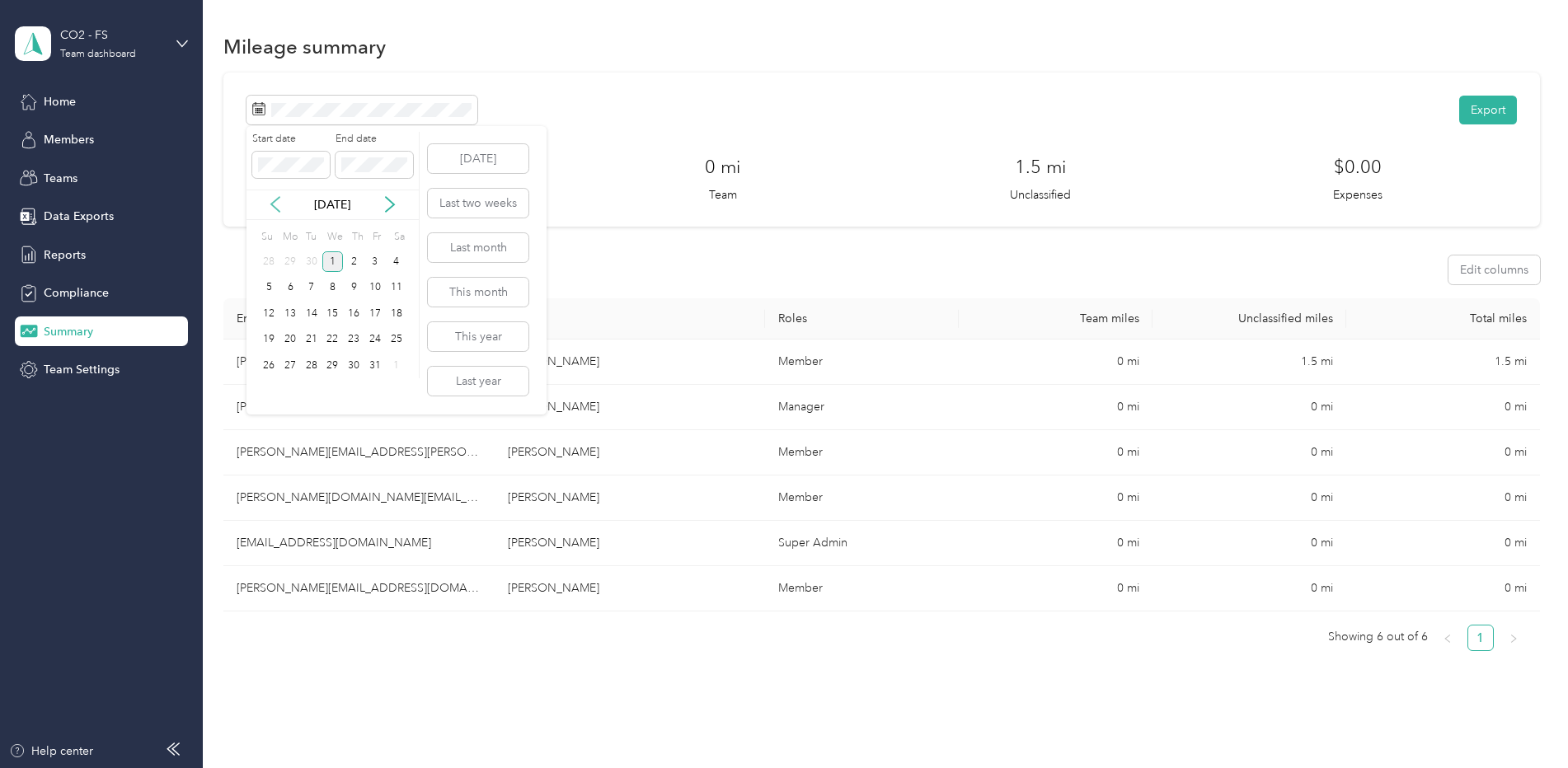
click at [273, 200] on icon at bounding box center [276, 205] width 17 height 17
click at [290, 316] on div "15" at bounding box center [290, 313] width 21 height 20
click at [275, 344] on div "21" at bounding box center [268, 339] width 21 height 20
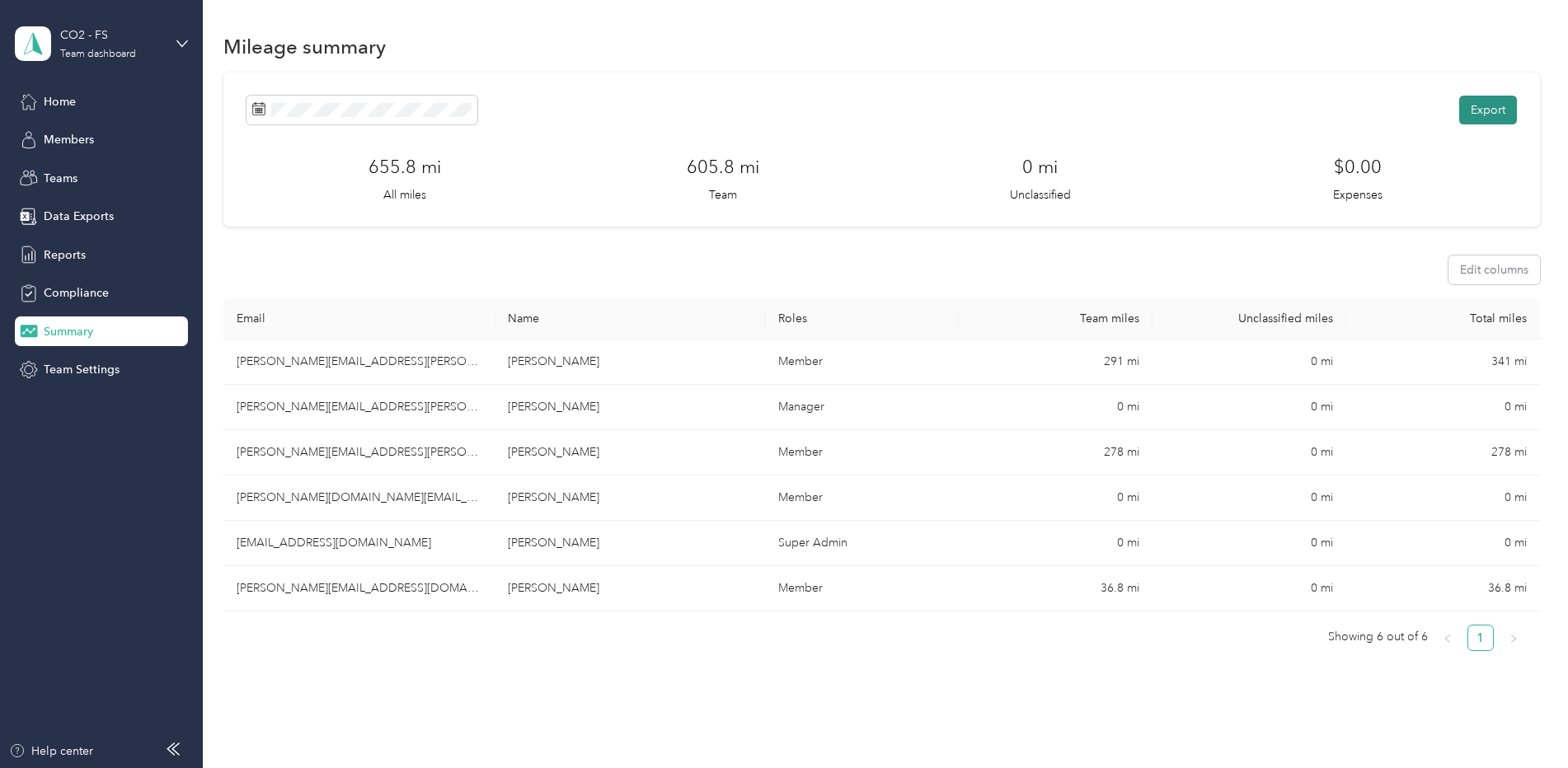
click at [1475, 111] on button "Export" at bounding box center [1488, 110] width 58 height 29
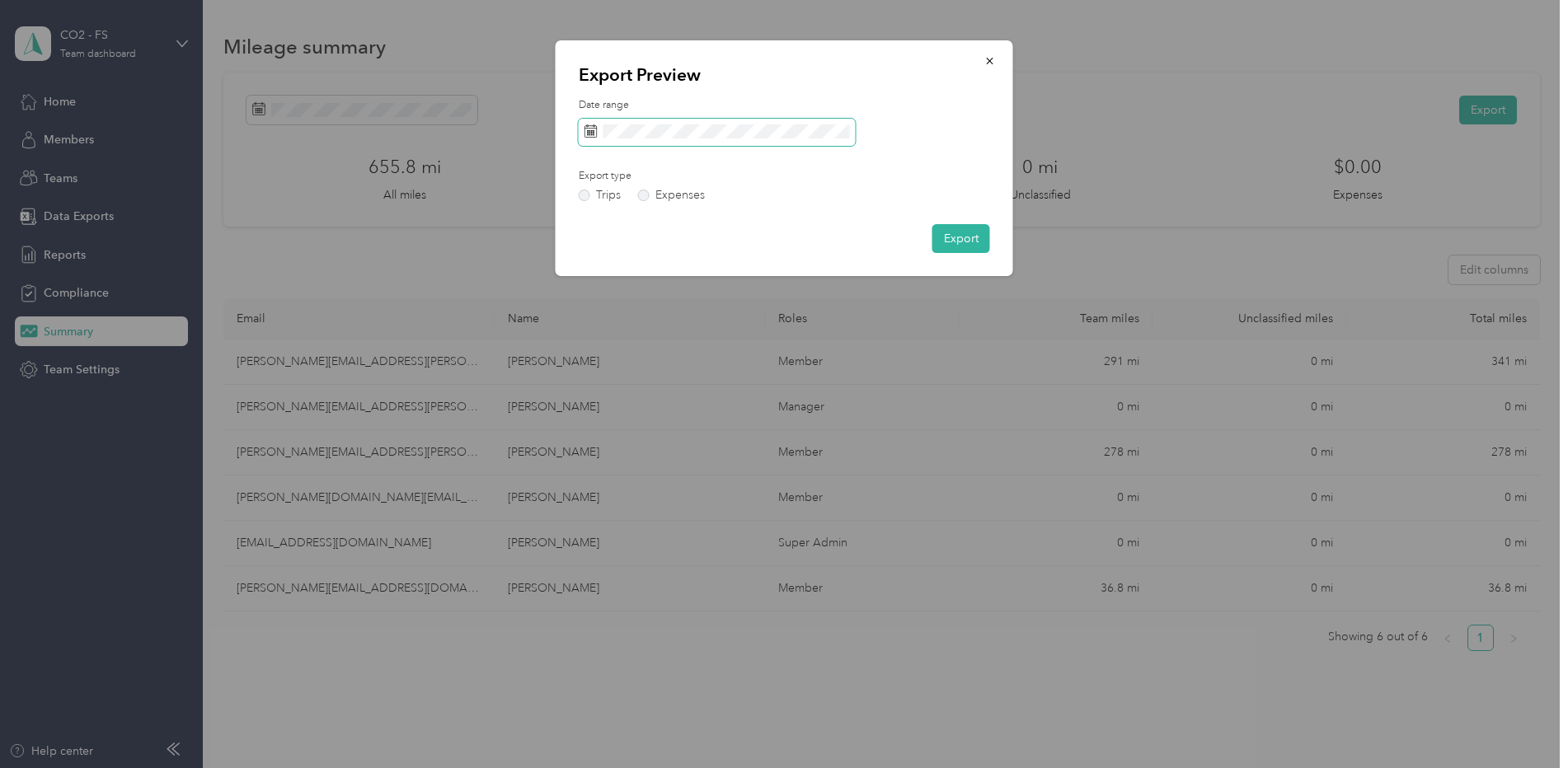
click at [593, 130] on rect at bounding box center [594, 130] width 2 height 2
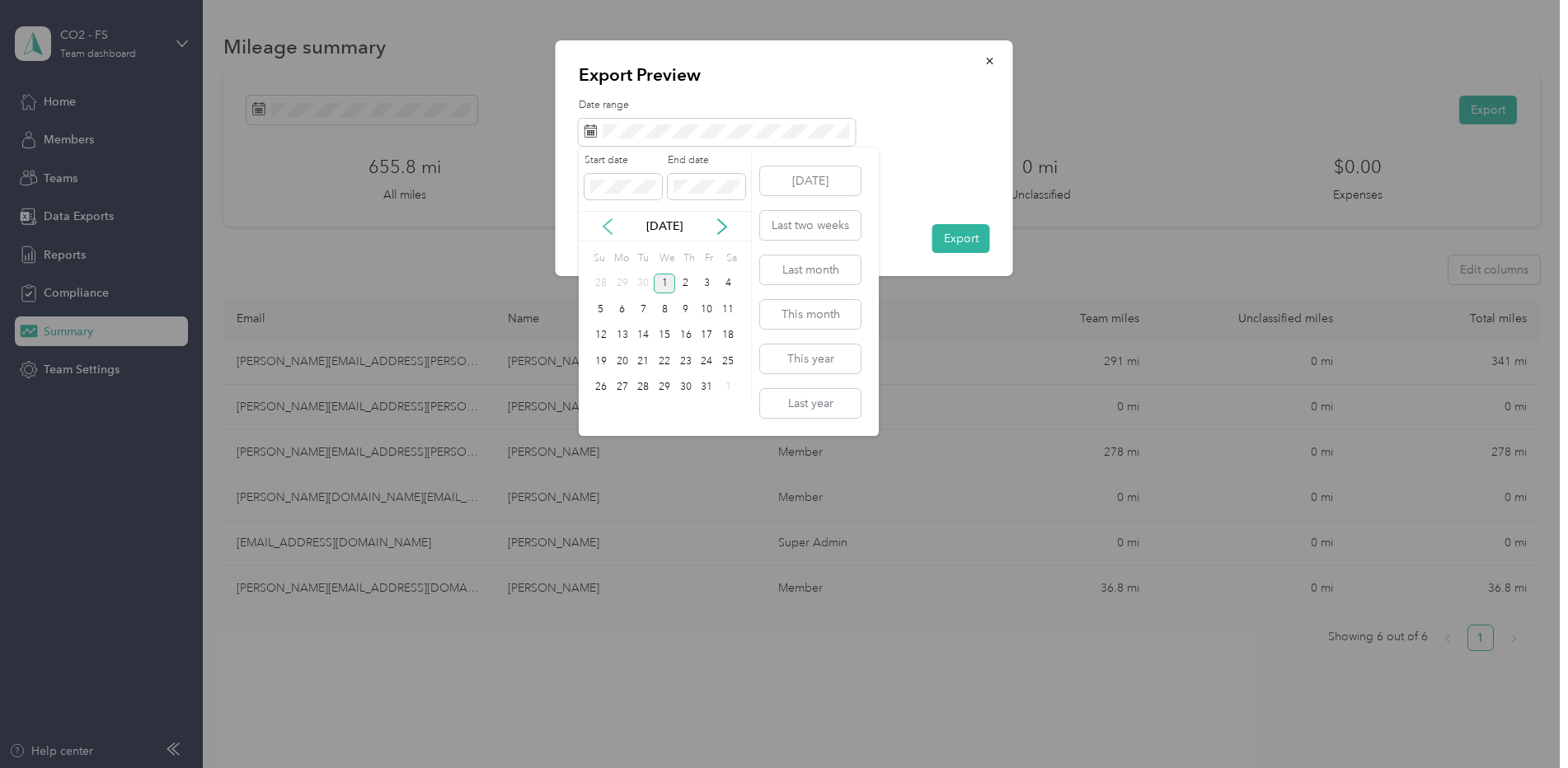
click at [610, 225] on icon at bounding box center [608, 227] width 17 height 17
click at [628, 340] on div "15" at bounding box center [622, 336] width 21 height 20
click at [600, 360] on div "21" at bounding box center [600, 361] width 21 height 20
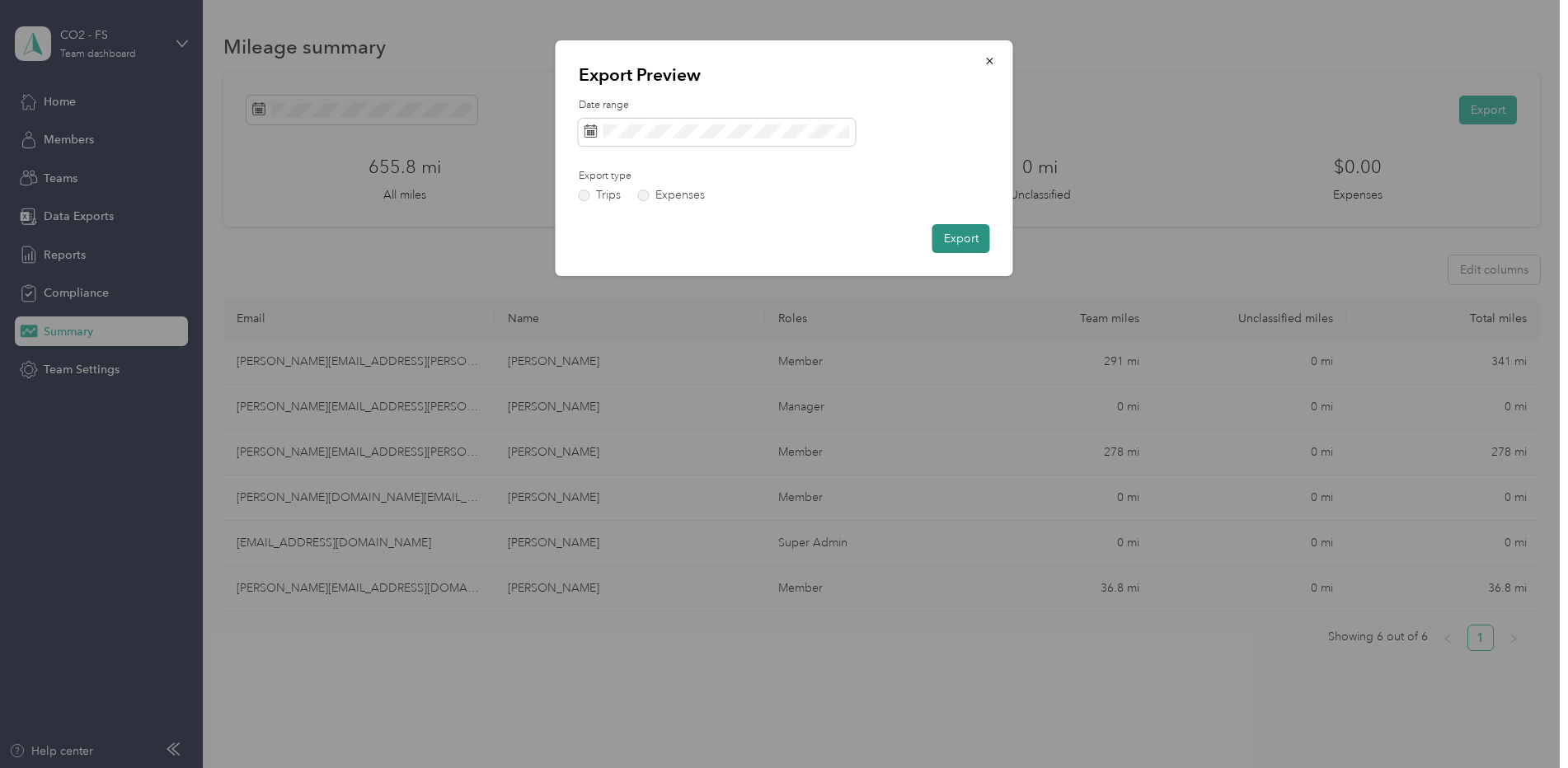
click at [971, 239] on button "Export" at bounding box center [961, 238] width 58 height 29
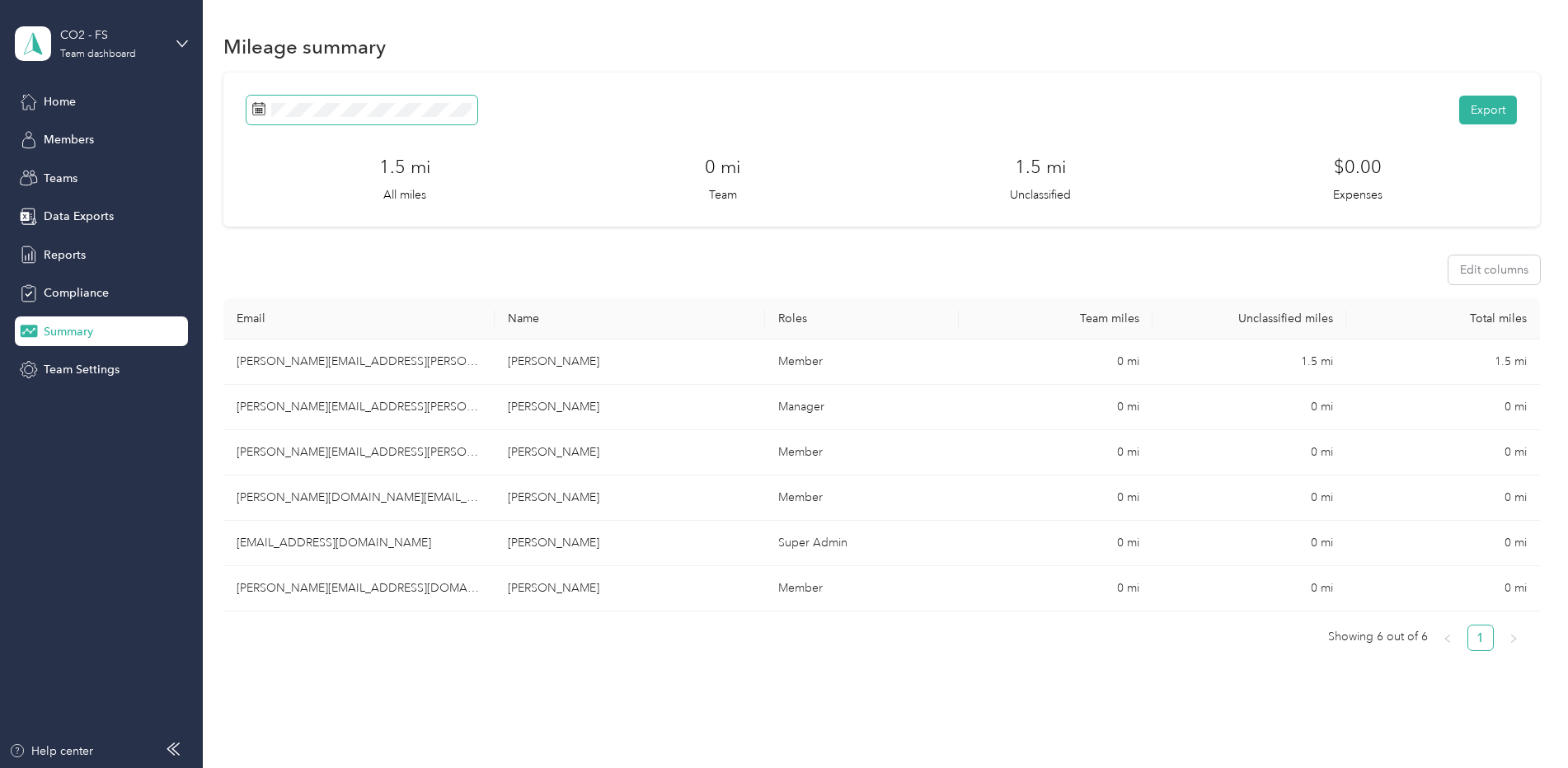
click at [256, 108] on icon at bounding box center [258, 109] width 13 height 13
